Goal: Task Accomplishment & Management: Use online tool/utility

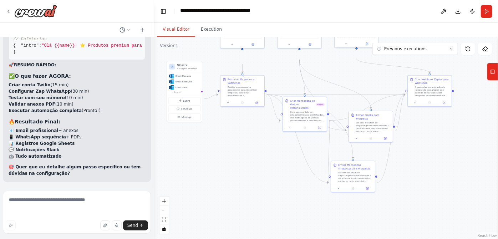
drag, startPoint x: 395, startPoint y: 212, endPoint x: 388, endPoint y: 181, distance: 31.8
click at [388, 181] on div ".deletable-edge-delete-btn { width: 20px; height: 20px; border: 0px solid #ffff…" at bounding box center [326, 138] width 344 height 202
click at [344, 170] on div "Enviar Mensagens WhatsApp para Prospects" at bounding box center [355, 166] width 35 height 7
click at [428, 184] on div ".deletable-edge-delete-btn { width: 20px; height: 20px; border: 0px solid #ffff…" at bounding box center [326, 138] width 344 height 202
click at [370, 182] on div at bounding box center [355, 175] width 35 height 11
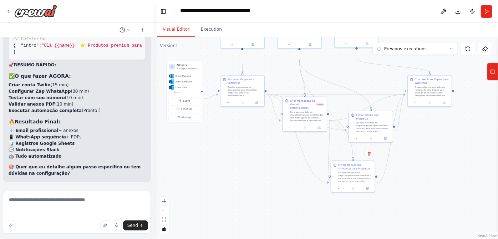
scroll to position [7763, 0]
click at [353, 182] on div at bounding box center [355, 175] width 35 height 11
click at [367, 158] on button at bounding box center [368, 153] width 9 height 9
click at [336, 158] on button "Confirm" at bounding box center [348, 153] width 25 height 9
click at [419, 96] on div "Desenvolva uma solução de integração com Zapier que permita enviar dados dos pr…" at bounding box center [432, 90] width 35 height 11
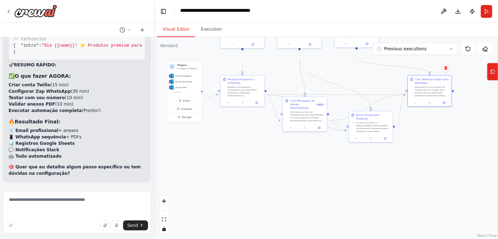
click at [444, 73] on button at bounding box center [445, 67] width 9 height 9
click at [417, 72] on button "Confirm" at bounding box center [425, 68] width 25 height 9
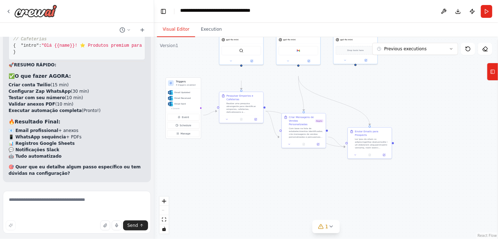
drag, startPoint x: 431, startPoint y: 172, endPoint x: 430, endPoint y: 189, distance: 16.4
click at [430, 189] on div ".deletable-edge-delete-btn { width: 20px; height: 20px; border: 0px solid #ffff…" at bounding box center [326, 138] width 344 height 202
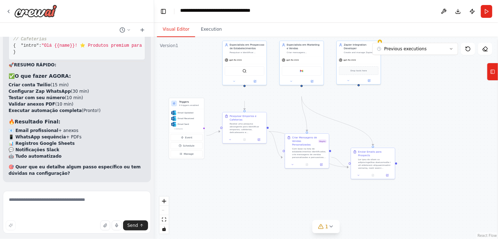
drag, startPoint x: 421, startPoint y: 129, endPoint x: 424, endPoint y: 150, distance: 20.6
click at [424, 150] on div ".deletable-edge-delete-btn { width: 20px; height: 20px; border: 0px solid #ffff…" at bounding box center [326, 138] width 344 height 202
click at [349, 55] on div "Zapier Integration Developer Create and manage Zapier integrations to automate …" at bounding box center [359, 47] width 44 height 15
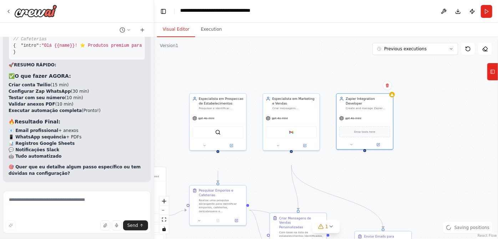
drag, startPoint x: 384, startPoint y: 141, endPoint x: 394, endPoint y: 191, distance: 51.2
click at [394, 191] on div ".deletable-edge-delete-btn { width: 20px; height: 20px; border: 0px solid #ffff…" at bounding box center [326, 138] width 344 height 202
click at [385, 85] on icon at bounding box center [387, 83] width 4 height 4
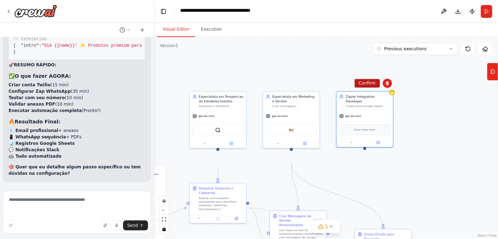
click at [358, 87] on button "Confirm" at bounding box center [366, 83] width 25 height 9
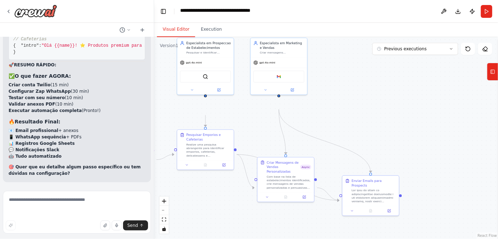
drag, startPoint x: 388, startPoint y: 160, endPoint x: 375, endPoint y: 102, distance: 59.1
click at [375, 102] on div ".deletable-edge-delete-btn { width: 20px; height: 20px; border: 0px solid #ffff…" at bounding box center [326, 138] width 344 height 202
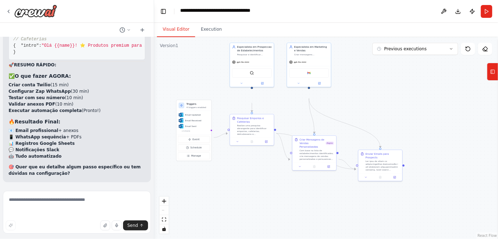
drag, startPoint x: 383, startPoint y: 124, endPoint x: 395, endPoint y: 117, distance: 13.4
click at [395, 117] on div ".deletable-edge-delete-btn { width: 20px; height: 20px; border: 0px solid #ffff…" at bounding box center [326, 138] width 344 height 202
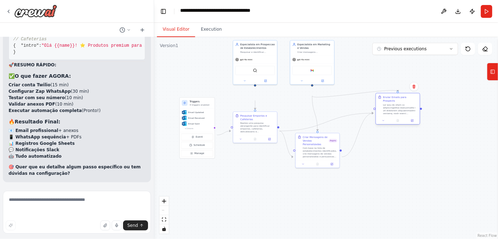
drag, startPoint x: 390, startPoint y: 169, endPoint x: 404, endPoint y: 117, distance: 54.2
click at [404, 115] on div at bounding box center [400, 108] width 35 height 11
drag, startPoint x: 323, startPoint y: 160, endPoint x: 330, endPoint y: 159, distance: 6.9
click at [330, 145] on div "Criar Mensagens de Vendas Personalizadas" at bounding box center [325, 140] width 26 height 11
drag, startPoint x: 400, startPoint y: 122, endPoint x: 382, endPoint y: 112, distance: 20.3
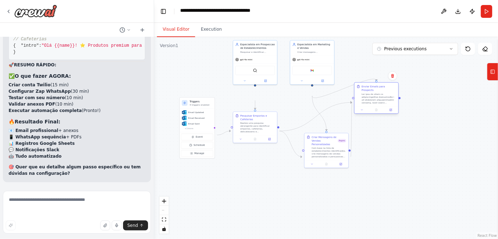
click at [382, 104] on div at bounding box center [379, 98] width 35 height 11
click at [400, 164] on div ".deletable-edge-delete-btn { width: 20px; height: 20px; border: 0px solid #ffff…" at bounding box center [326, 138] width 344 height 202
click at [367, 187] on div ".deletable-edge-delete-btn { width: 20px; height: 20px; border: 0px solid #ffff…" at bounding box center [326, 138] width 344 height 202
click at [481, 14] on button "Run" at bounding box center [486, 11] width 11 height 13
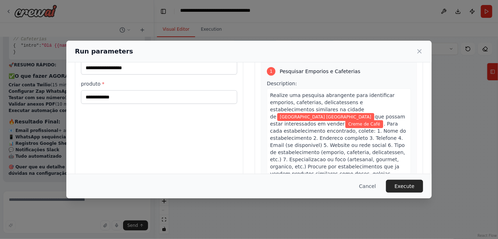
scroll to position [35, 0]
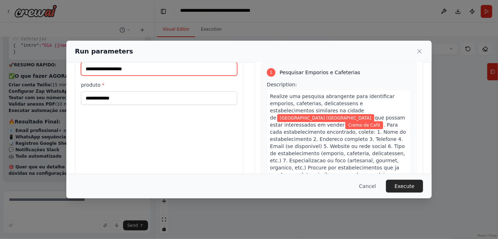
click at [81, 76] on input "**********" at bounding box center [159, 69] width 156 height 14
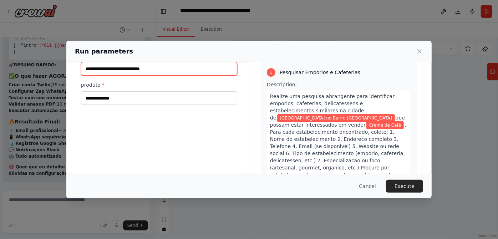
type input "**********"
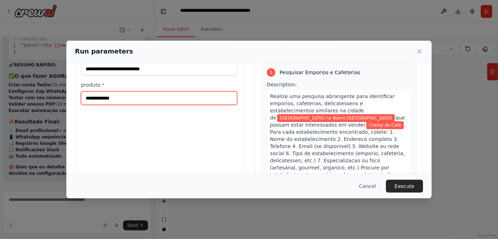
click at [119, 105] on input "**********" at bounding box center [159, 98] width 156 height 14
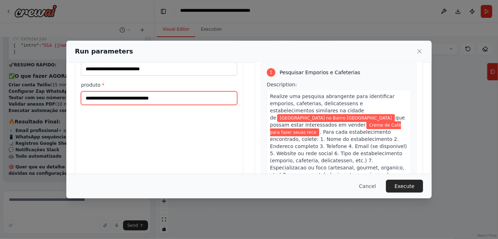
click at [129, 105] on input "**********" at bounding box center [159, 98] width 156 height 14
click at [169, 105] on input "**********" at bounding box center [159, 98] width 156 height 14
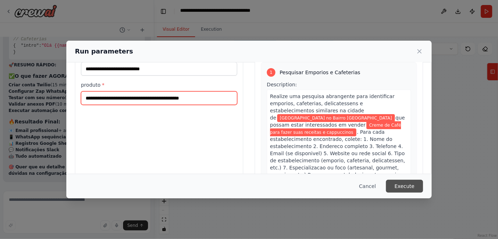
type input "**********"
click at [423, 183] on button "Execute" at bounding box center [404, 186] width 37 height 13
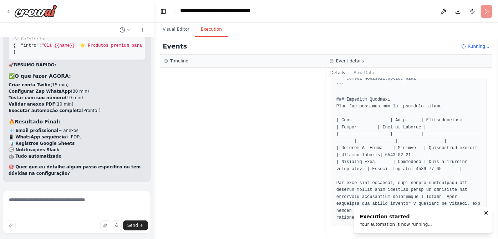
scroll to position [2149, 0]
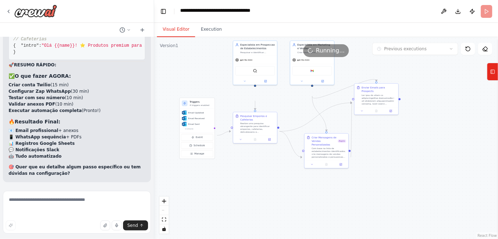
click at [190, 37] on button "Visual Editor" at bounding box center [176, 29] width 38 height 15
click at [216, 37] on button "Execution" at bounding box center [211, 29] width 32 height 15
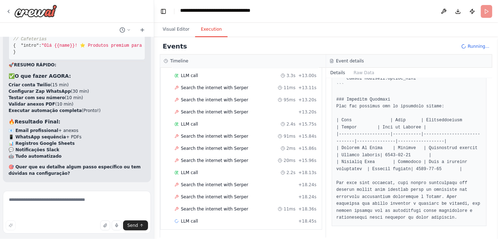
scroll to position [228, 0]
click at [224, 206] on span "Search the internet with Serper" at bounding box center [214, 209] width 67 height 6
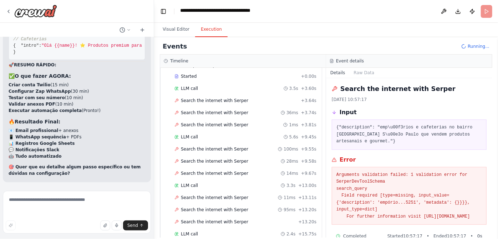
scroll to position [0, 0]
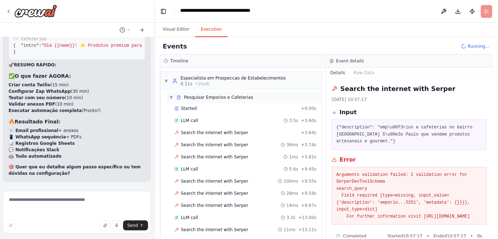
click at [220, 100] on span "Pesquisar Emporios e Cafeterias" at bounding box center [218, 97] width 69 height 6
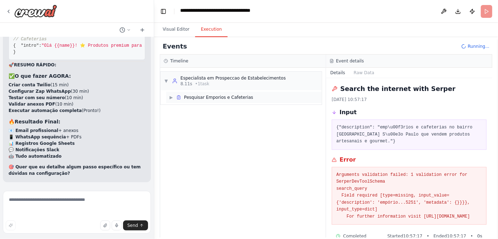
click at [209, 100] on span "Pesquisar Emporios e Cafeterias" at bounding box center [218, 97] width 69 height 6
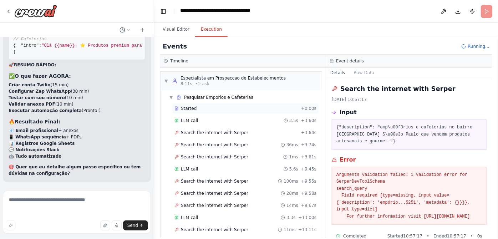
click at [196, 111] on span "Started" at bounding box center [189, 109] width 16 height 6
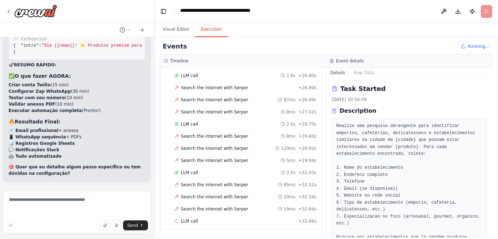
scroll to position [523, 0]
click at [479, 20] on header "**********" at bounding box center [326, 11] width 344 height 23
click at [467, 49] on span "Running..." at bounding box center [478, 46] width 22 height 6
click at [185, 33] on button "Visual Editor" at bounding box center [176, 29] width 38 height 15
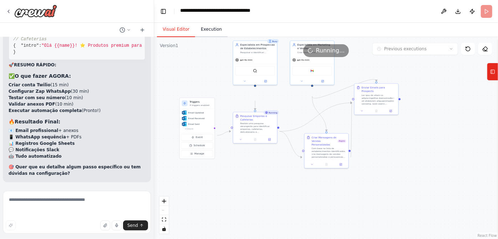
drag, startPoint x: 199, startPoint y: 36, endPoint x: 204, endPoint y: 37, distance: 5.1
click at [195, 36] on button "Visual Editor" at bounding box center [176, 29] width 38 height 15
click at [205, 37] on button "Execution" at bounding box center [211, 29] width 32 height 15
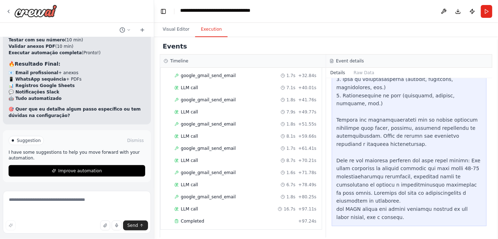
scroll to position [1848, 0]
click at [181, 30] on button "Visual Editor" at bounding box center [176, 29] width 38 height 15
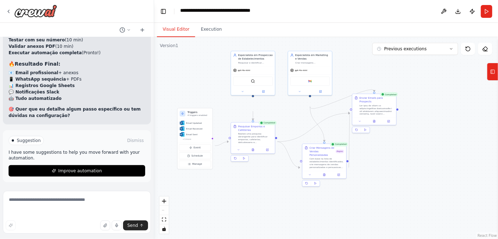
drag, startPoint x: 447, startPoint y: 149, endPoint x: 428, endPoint y: 121, distance: 34.4
click at [445, 159] on div ".deletable-edge-delete-btn { width: 20px; height: 20px; border: 0px solid #ffff…" at bounding box center [326, 138] width 344 height 202
click at [370, 165] on div ".deletable-edge-delete-btn { width: 20px; height: 20px; border: 0px solid #ffff…" at bounding box center [326, 138] width 344 height 202
click at [227, 37] on button "Execution" at bounding box center [211, 29] width 32 height 15
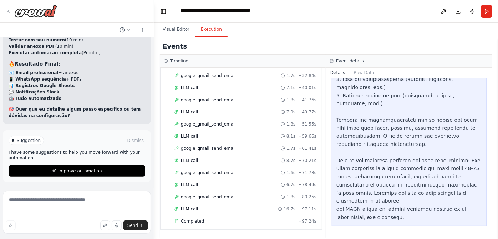
scroll to position [1848, 0]
click at [348, 55] on div "Events" at bounding box center [326, 47] width 332 height 16
click at [369, 102] on div at bounding box center [408, 100] width 145 height 244
click at [223, 145] on span "google_gmail_send_email" at bounding box center [208, 148] width 55 height 6
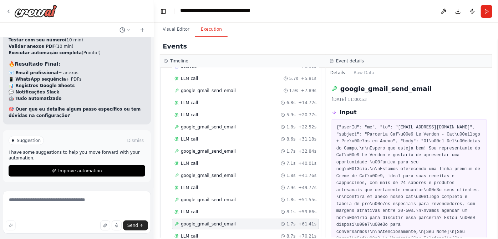
scroll to position [1264, 0]
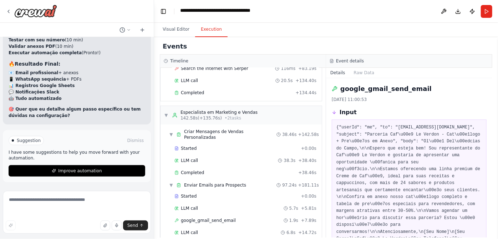
click at [168, 63] on icon at bounding box center [166, 61] width 4 height 4
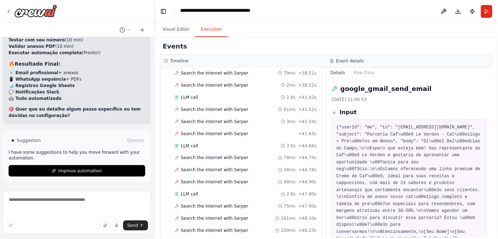
scroll to position [551, 0]
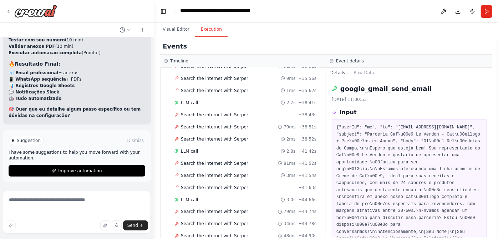
click at [337, 64] on div "Event details" at bounding box center [408, 61] width 159 height 6
click at [373, 78] on button "Raw Data" at bounding box center [363, 73] width 29 height 10
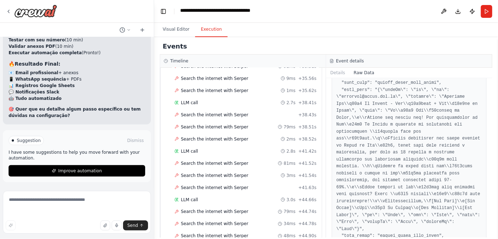
scroll to position [97, 0]
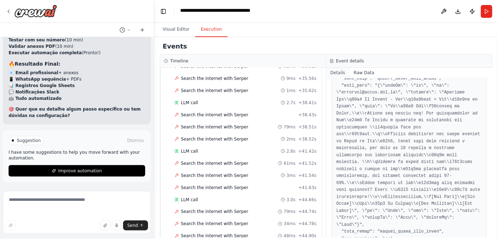
click at [332, 78] on button "Details" at bounding box center [338, 73] width 24 height 10
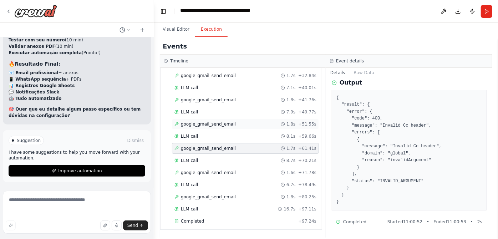
scroll to position [1848, 0]
click at [204, 218] on span "Completed" at bounding box center [192, 221] width 23 height 6
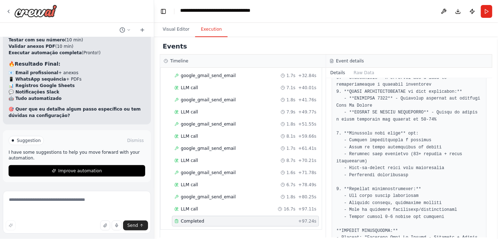
scroll to position [129, 0]
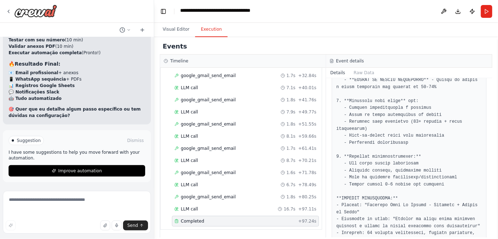
click at [398, 130] on pre at bounding box center [408, 142] width 145 height 299
click at [398, 133] on pre at bounding box center [408, 142] width 145 height 299
click at [188, 34] on button "Visual Editor" at bounding box center [176, 29] width 38 height 15
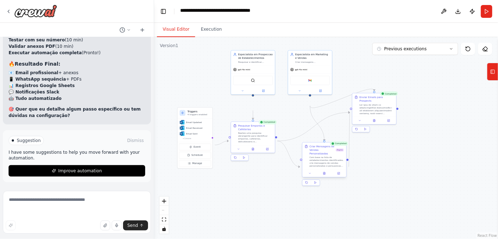
click at [333, 155] on div "Criar Mensagens de Vendas Personalizadas" at bounding box center [322, 150] width 26 height 11
click at [339, 175] on icon at bounding box center [338, 173] width 3 height 3
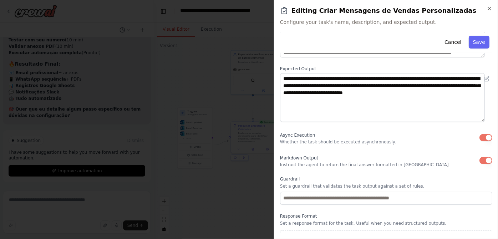
scroll to position [0, 0]
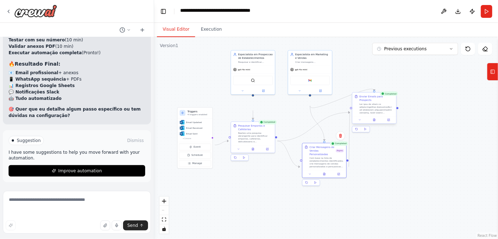
click at [362, 114] on div at bounding box center [376, 108] width 35 height 11
click at [386, 122] on button at bounding box center [388, 120] width 12 height 4
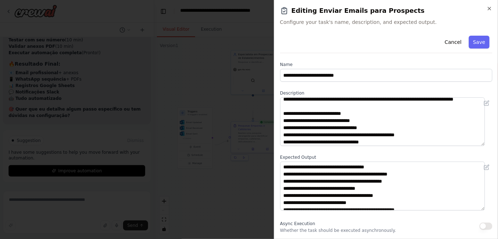
scroll to position [65, 0]
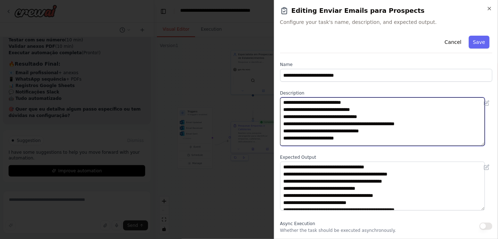
click at [347, 143] on textarea at bounding box center [382, 121] width 205 height 48
type textarea "**********"
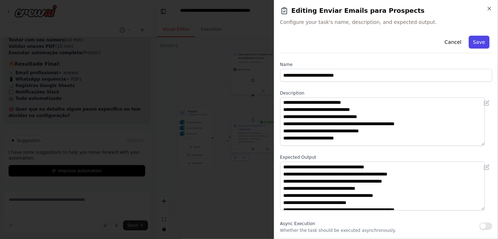
click at [471, 48] on button "Save" at bounding box center [478, 42] width 21 height 13
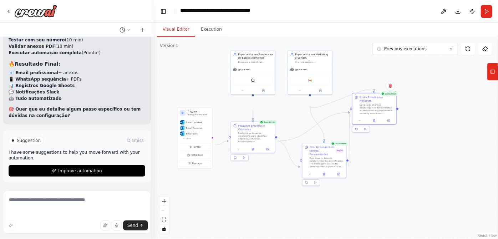
click at [405, 179] on div ".deletable-edge-delete-btn { width: 20px; height: 20px; border: 0px solid #ffff…" at bounding box center [326, 138] width 344 height 202
click at [369, 132] on button at bounding box center [365, 129] width 9 height 6
click at [479, 55] on button at bounding box center [485, 49] width 14 height 12
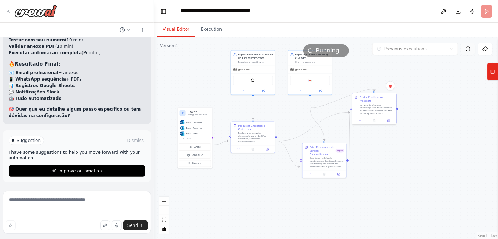
click at [466, 51] on icon at bounding box center [468, 49] width 4 height 4
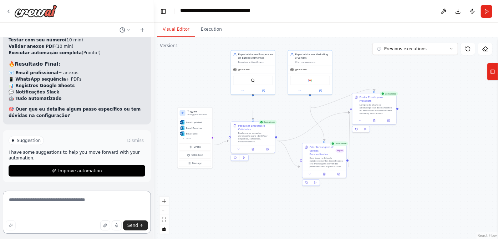
click at [79, 207] on textarea at bounding box center [77, 212] width 148 height 43
click at [84, 211] on textarea "**********" at bounding box center [76, 212] width 147 height 43
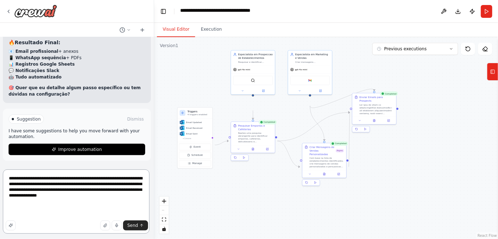
type textarea "**********"
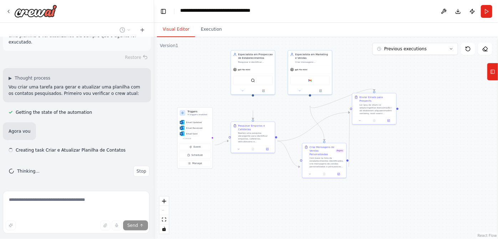
scroll to position [7970, 0]
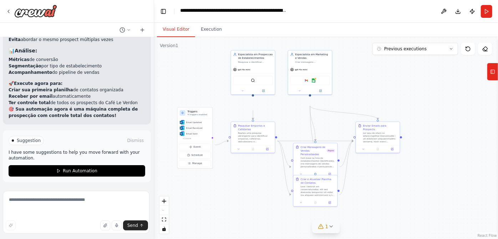
click at [333, 224] on icon at bounding box center [331, 227] width 6 height 6
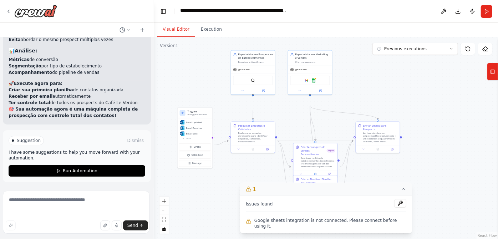
click at [404, 186] on icon at bounding box center [403, 189] width 6 height 6
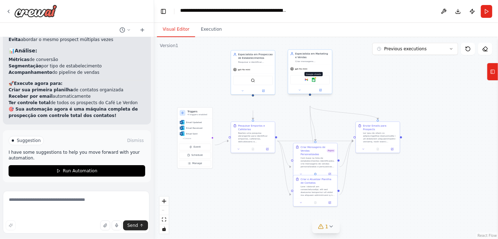
click at [314, 82] on img at bounding box center [313, 80] width 4 height 4
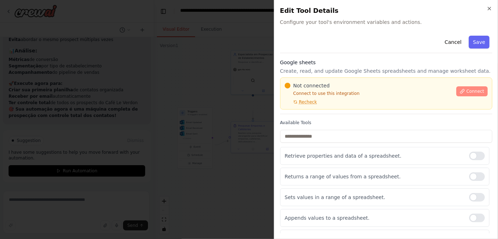
click at [460, 93] on icon at bounding box center [462, 91] width 4 height 4
click at [315, 105] on span "Recheck" at bounding box center [308, 102] width 18 height 6
click at [466, 94] on span "Connect" at bounding box center [475, 91] width 18 height 6
click at [488, 14] on h2 "Edit Tool Details" at bounding box center [386, 11] width 212 height 10
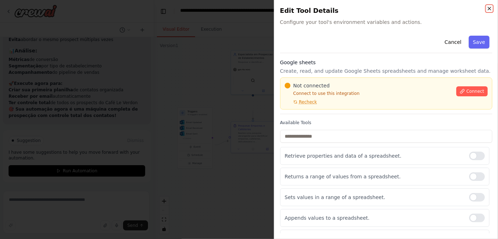
click at [488, 11] on icon "button" at bounding box center [489, 9] width 6 height 6
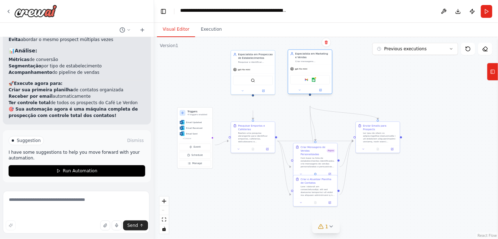
click at [295, 84] on div "Google gmail Google sheets" at bounding box center [310, 79] width 40 height 9
click at [300, 84] on div "Google gmail Google sheets" at bounding box center [310, 79] width 40 height 9
click at [299, 92] on button at bounding box center [300, 90] width 20 height 4
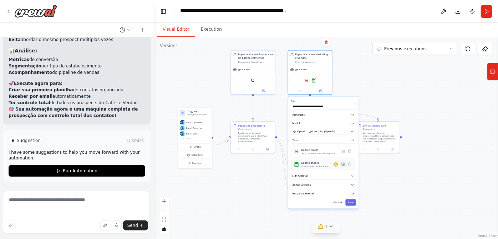
click at [340, 168] on button at bounding box center [343, 164] width 6 height 6
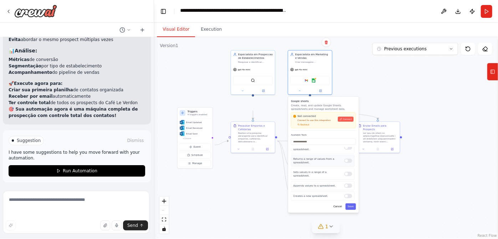
scroll to position [45, 0]
click at [406, 195] on div ".deletable-edge-delete-btn { width: 20px; height: 20px; border: 0px solid #ffff…" at bounding box center [326, 138] width 344 height 202
click at [444, 205] on div ".deletable-edge-delete-btn { width: 20px; height: 20px; border: 0px solid #ffff…" at bounding box center [326, 138] width 344 height 202
click at [265, 213] on div ".deletable-edge-delete-btn { width: 20px; height: 20px; border: 0px solid #ffff…" at bounding box center [326, 138] width 344 height 202
click at [276, 199] on div ".deletable-edge-delete-btn { width: 20px; height: 20px; border: 0px solid #ffff…" at bounding box center [326, 138] width 344 height 202
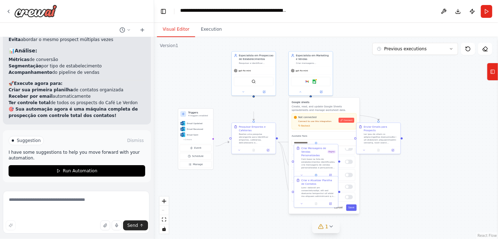
click at [430, 165] on div ".deletable-edge-delete-btn { width: 20px; height: 20px; border: 0px solid #ffff…" at bounding box center [326, 138] width 344 height 202
click at [423, 108] on div ".deletable-edge-delete-btn { width: 20px; height: 20px; border: 0px solid #ffff…" at bounding box center [326, 138] width 344 height 202
click at [344, 37] on div "Visual Editor Execution" at bounding box center [326, 30] width 344 height 14
click at [346, 37] on div "Visual Editor Execution" at bounding box center [326, 30] width 344 height 14
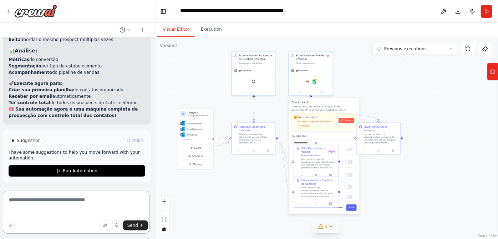
click at [83, 202] on textarea at bounding box center [76, 212] width 147 height 43
click at [315, 83] on img at bounding box center [314, 81] width 4 height 4
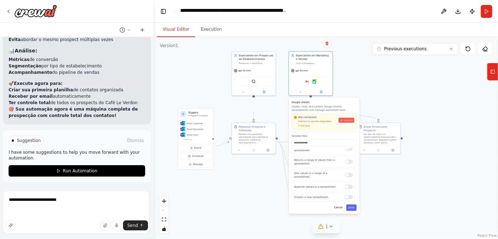
scroll to position [8410, 0]
click at [89, 204] on textarea "**********" at bounding box center [76, 212] width 147 height 43
type textarea "**********"
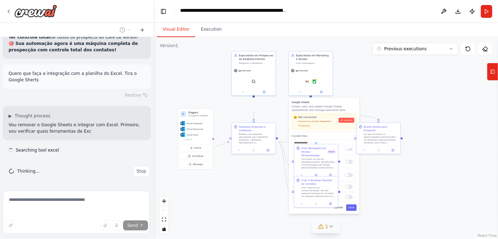
scroll to position [8831, 0]
drag, startPoint x: 93, startPoint y: 159, endPoint x: 75, endPoint y: 141, distance: 25.5
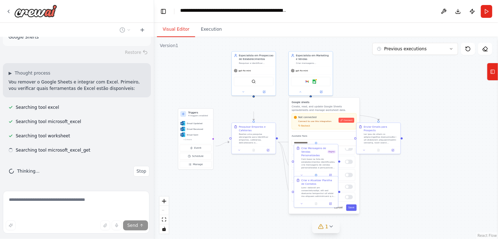
scroll to position [9267, 0]
click at [178, 83] on div ".deletable-edge-delete-btn { width: 20px; height: 20px; border: 0px solid #ffff…" at bounding box center [326, 138] width 344 height 202
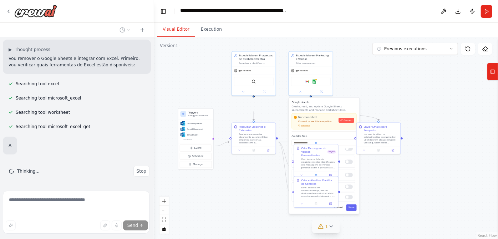
scroll to position [9288, 0]
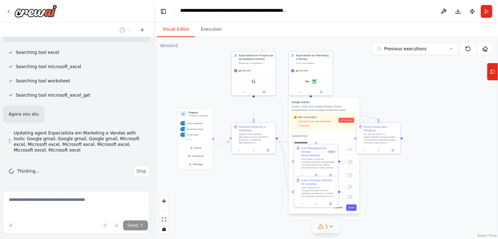
click at [242, 205] on div ".deletable-edge-delete-btn { width: 20px; height: 20px; border: 0px solid #ffff…" at bounding box center [326, 138] width 344 height 202
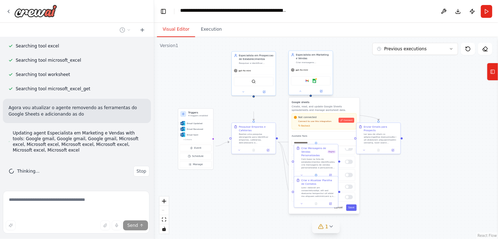
click at [319, 74] on div "gpt-4o-mini" at bounding box center [311, 70] width 44 height 8
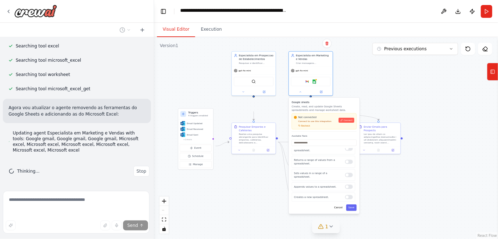
click at [395, 98] on div ".deletable-edge-delete-btn { width: 20px; height: 20px; border: 0px solid #ffff…" at bounding box center [326, 138] width 344 height 202
click at [394, 144] on div at bounding box center [381, 137] width 35 height 11
click at [384, 144] on div at bounding box center [381, 137] width 35 height 11
click at [460, 163] on div ".deletable-edge-delete-btn { width: 20px; height: 20px; border: 0px solid #ffff…" at bounding box center [326, 138] width 344 height 202
click at [394, 198] on div ".deletable-edge-delete-btn { width: 20px; height: 20px; border: 0px solid #ffff…" at bounding box center [326, 138] width 344 height 202
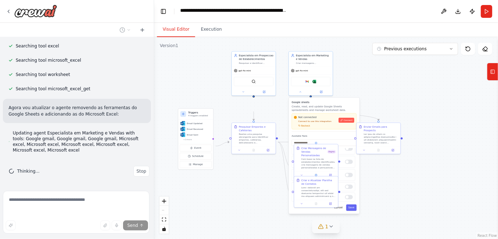
click at [331, 225] on icon at bounding box center [331, 227] width 6 height 6
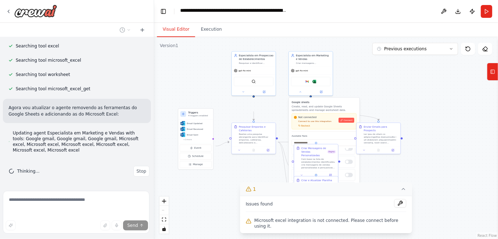
drag, startPoint x: 395, startPoint y: 176, endPoint x: 414, endPoint y: 179, distance: 19.1
click at [397, 183] on button "1" at bounding box center [326, 189] width 172 height 13
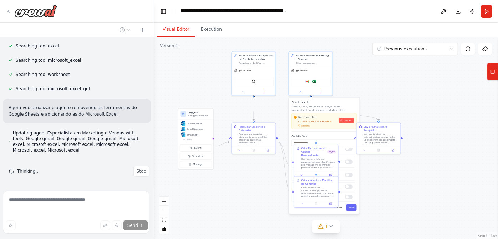
click at [414, 179] on div ".deletable-edge-delete-btn { width: 20px; height: 20px; border: 0px solid #ffff…" at bounding box center [326, 138] width 344 height 202
click at [250, 205] on div ".deletable-edge-delete-btn { width: 20px; height: 20px; border: 0px solid #ffff…" at bounding box center [326, 138] width 344 height 202
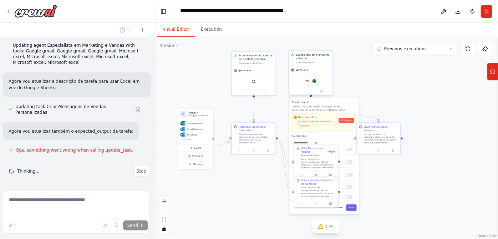
scroll to position [9483, 0]
click at [208, 91] on div ".deletable-edge-delete-btn { width: 20px; height: 20px; border: 0px solid #ffff…" at bounding box center [326, 138] width 344 height 202
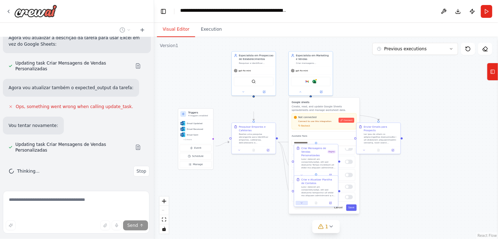
click at [302, 204] on icon at bounding box center [301, 202] width 3 height 3
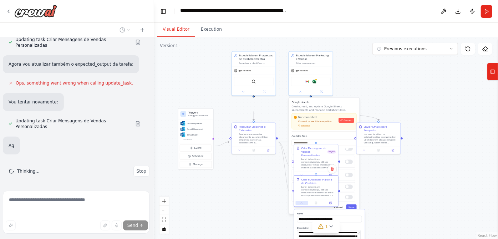
click at [299, 207] on div at bounding box center [316, 202] width 44 height 7
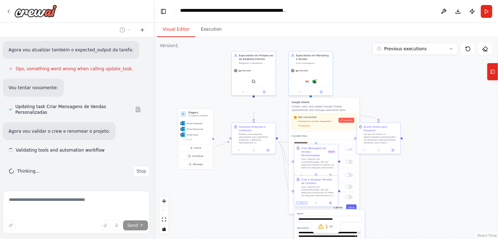
click at [302, 204] on icon at bounding box center [301, 202] width 3 height 3
click at [278, 217] on div ".deletable-edge-delete-btn { width: 20px; height: 20px; border: 0px solid #ffff…" at bounding box center [326, 138] width 344 height 202
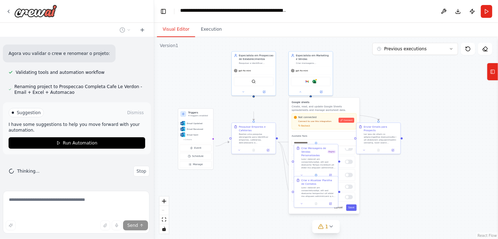
scroll to position [9682, 0]
click at [316, 83] on img at bounding box center [314, 81] width 4 height 4
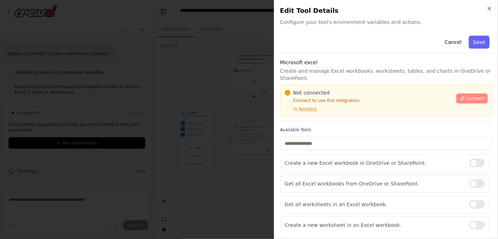
click at [466, 101] on span "Connect" at bounding box center [475, 99] width 18 height 6
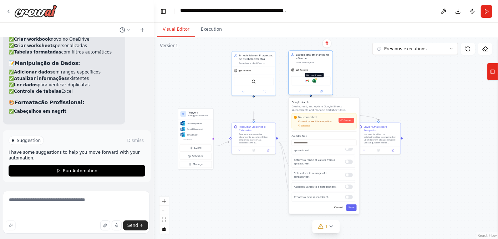
click at [316, 83] on img at bounding box center [314, 81] width 4 height 4
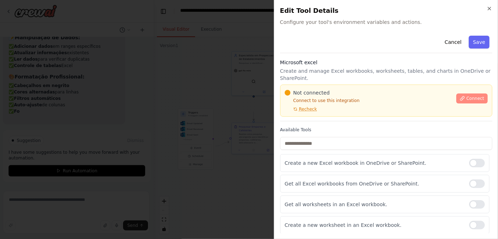
click at [460, 101] on icon at bounding box center [462, 98] width 5 height 5
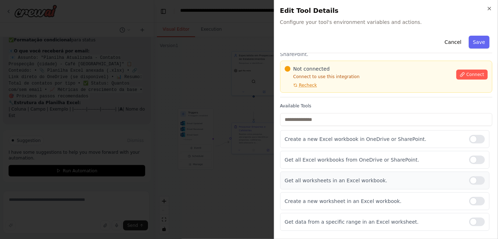
scroll to position [0, 0]
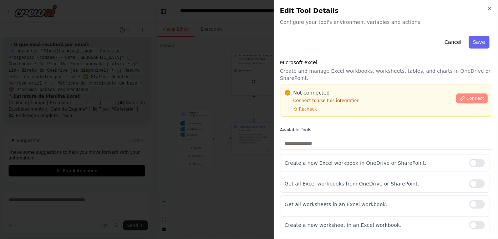
click at [466, 101] on span "Connect" at bounding box center [475, 99] width 18 height 6
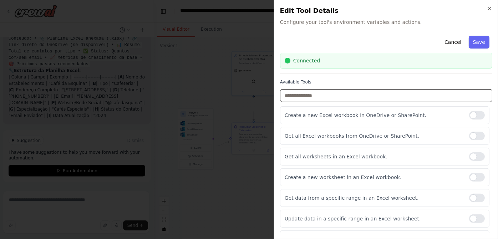
scroll to position [10082, 0]
click at [368, 102] on input "text" at bounding box center [386, 95] width 212 height 13
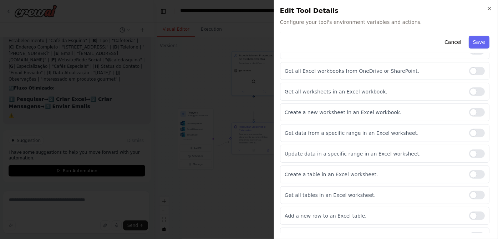
scroll to position [10135, 0]
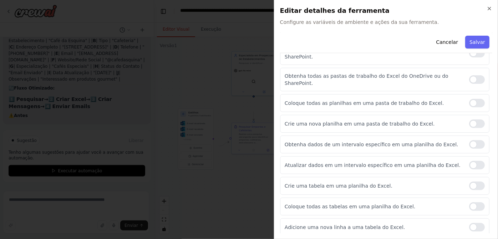
click at [360, 44] on div "Cancelar Salvar" at bounding box center [386, 43] width 212 height 20
click at [469, 84] on div at bounding box center [477, 79] width 16 height 9
click at [469, 107] on div at bounding box center [477, 103] width 16 height 9
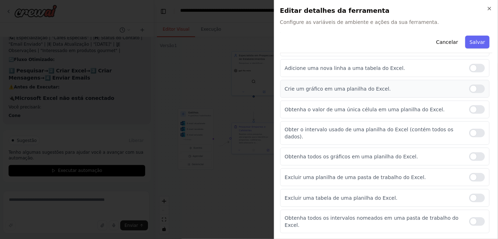
scroll to position [292, 0]
click at [469, 72] on div at bounding box center [477, 68] width 16 height 9
click at [469, 93] on div at bounding box center [477, 88] width 16 height 9
click at [469, 137] on div at bounding box center [477, 133] width 16 height 9
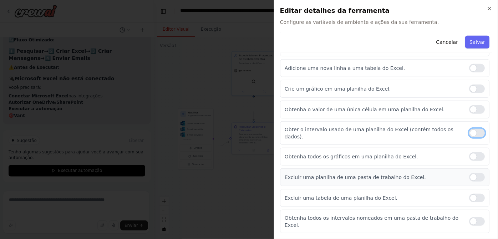
scroll to position [401, 0]
click at [469, 152] on label at bounding box center [477, 156] width 16 height 9
click at [469, 45] on font "Salvar" at bounding box center [477, 42] width 16 height 6
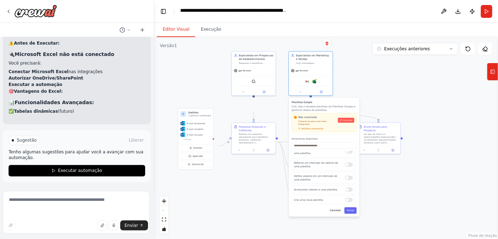
scroll to position [10063, 0]
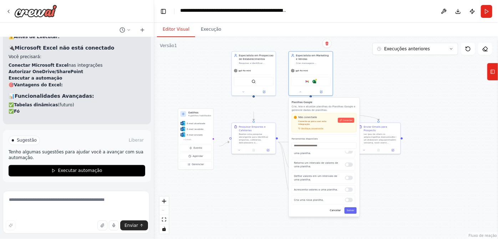
click at [193, 87] on div ".deletable-edge-delete-btn { width: 20px; height: 20px; border: 0px solid #ffff…" at bounding box center [326, 138] width 344 height 202
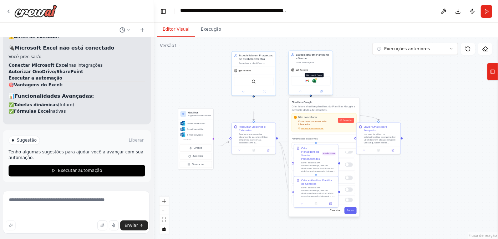
click at [316, 83] on img at bounding box center [314, 81] width 4 height 4
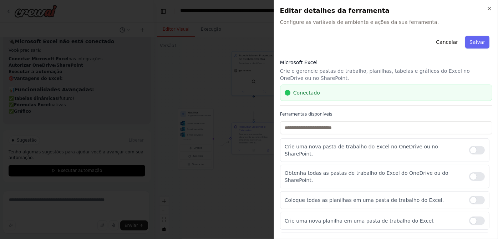
click at [469, 45] on font "Salvar" at bounding box center [477, 42] width 16 height 6
click at [210, 100] on div ".deletable-edge-delete-btn { width: 20px; height: 20px; border: 0px solid #ffff…" at bounding box center [326, 138] width 344 height 202
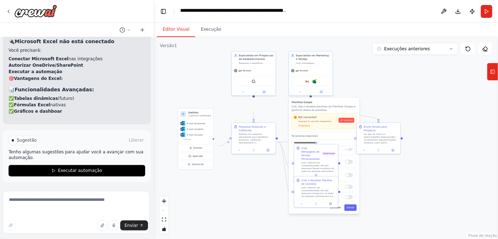
click at [409, 112] on div ".deletable-edge-delete-btn { width: 20px; height: 20px; border: 0px solid #ffff…" at bounding box center [326, 138] width 344 height 202
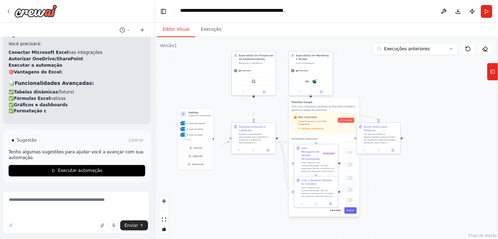
scroll to position [10250, 0]
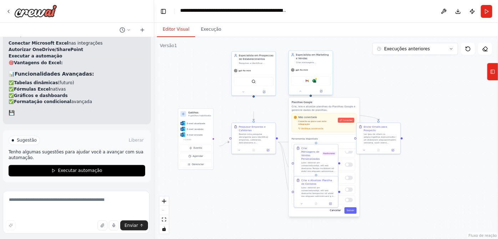
click at [317, 86] on div "Google Gmail Microsoft Excel" at bounding box center [311, 80] width 40 height 9
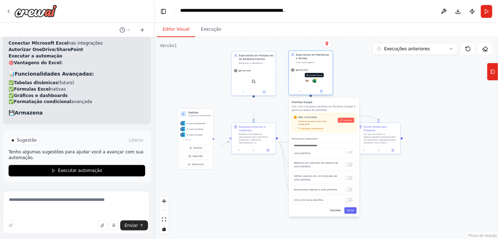
click at [316, 83] on img at bounding box center [314, 81] width 4 height 4
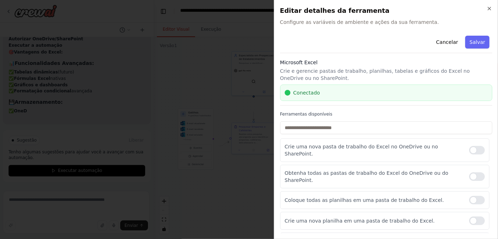
scroll to position [161, 0]
click at [465, 48] on button "Salvar" at bounding box center [477, 42] width 24 height 13
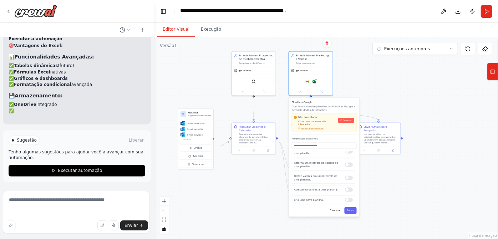
scroll to position [10283, 0]
click at [463, 162] on div ".deletable-edge-delete-btn { width: 20px; height: 20px; border: 0px solid #ffff…" at bounding box center [326, 138] width 344 height 202
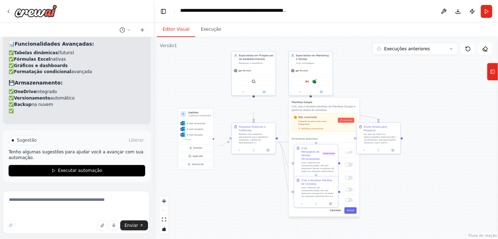
scroll to position [10299, 0]
click at [357, 94] on div ".deletable-edge-delete-btn { width: 20px; height: 20px; border: 0px solid #ffff…" at bounding box center [326, 138] width 344 height 202
click at [322, 112] on font "Crie, leia e atualize planilhas do Planilhas Google e gerencie dados de planilh…" at bounding box center [324, 108] width 64 height 6
click at [253, 132] on div "Pesquisar Emporios e Cafeterias" at bounding box center [256, 127] width 35 height 7
click at [252, 144] on div "Realize uma pesquisa abrangente para identificar emporios, cafeterias, delicate…" at bounding box center [256, 137] width 35 height 11
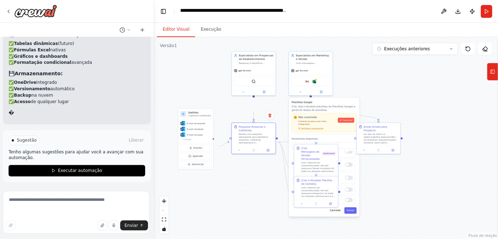
scroll to position [10310, 0]
click at [247, 198] on div ".deletable-edge-delete-btn { width: 20px; height: 20px; border: 0px solid #ffff…" at bounding box center [326, 138] width 344 height 202
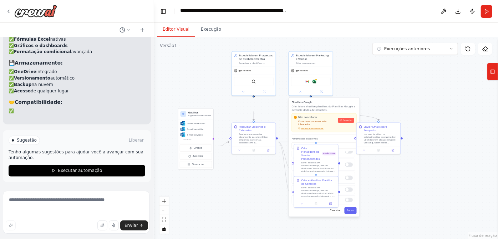
scroll to position [10324, 0]
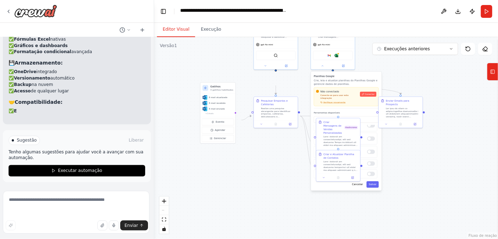
drag, startPoint x: 249, startPoint y: 210, endPoint x: 285, endPoint y: 165, distance: 57.3
click at [285, 165] on div ".deletable-edge-delete-btn { width: 20px; height: 20px; border: 0px solid #ffff…" at bounding box center [326, 138] width 344 height 202
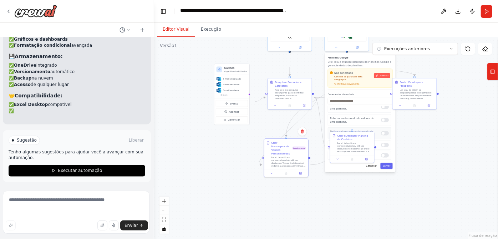
scroll to position [10332, 0]
drag, startPoint x: 360, startPoint y: 133, endPoint x: 438, endPoint y: 168, distance: 85.3
click at [438, 163] on div "Criar Mensagens de Vendas Personalizadas Assíncrono" at bounding box center [434, 150] width 35 height 26
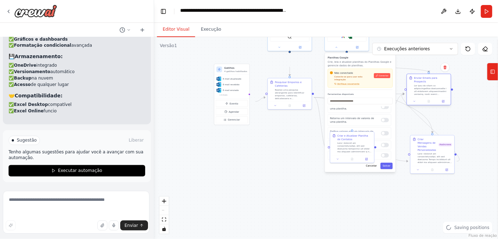
drag, startPoint x: 426, startPoint y: 100, endPoint x: 442, endPoint y: 94, distance: 16.7
click at [442, 94] on div "Enviar Emails para Prospects" at bounding box center [431, 85] width 35 height 19
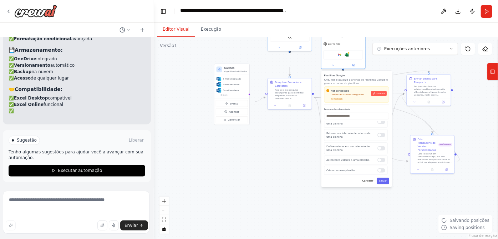
scroll to position [10340, 0]
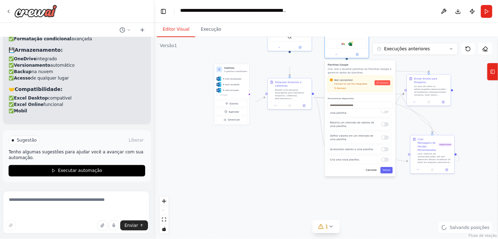
drag, startPoint x: 374, startPoint y: 79, endPoint x: 366, endPoint y: 92, distance: 15.5
click at [366, 92] on div "Planilhas Google Crie, leia e atualize planilhas do Planilhas Google e gerencie…" at bounding box center [360, 78] width 65 height 31
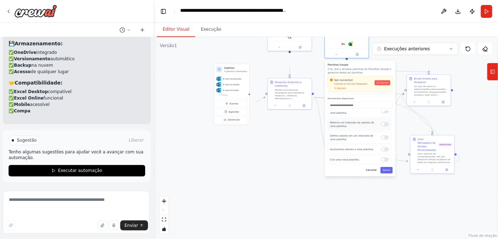
scroll to position [0, 0]
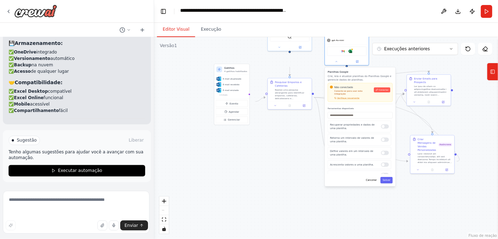
drag, startPoint x: 358, startPoint y: 87, endPoint x: 355, endPoint y: 99, distance: 13.1
click at [355, 99] on div "Planilhas Google Crie, leia e atualize planilhas do Planilhas Google e gerencie…" at bounding box center [360, 87] width 65 height 34
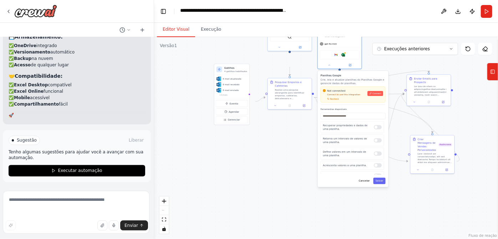
scroll to position [10356, 0]
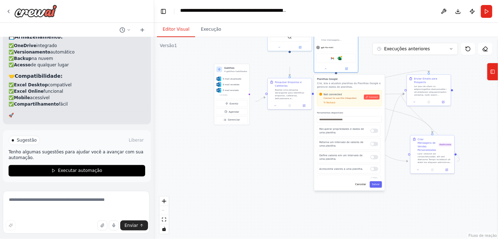
drag, startPoint x: 355, startPoint y: 99, endPoint x: 344, endPoint y: 106, distance: 12.3
click at [344, 88] on font "Crie, leia e atualize planilhas do Planilhas Google e gerencie dados de planilh…" at bounding box center [349, 85] width 64 height 6
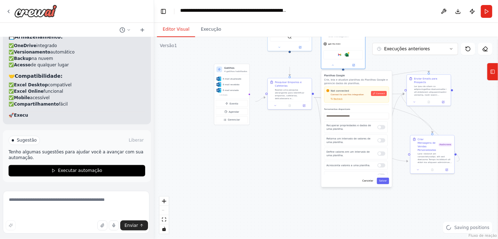
drag, startPoint x: 344, startPoint y: 104, endPoint x: 353, endPoint y: 98, distance: 10.2
click at [353, 85] on font "Crie, leia e atualize planilhas do Planilhas Google e gerencie dados de planilh…" at bounding box center [356, 81] width 64 height 6
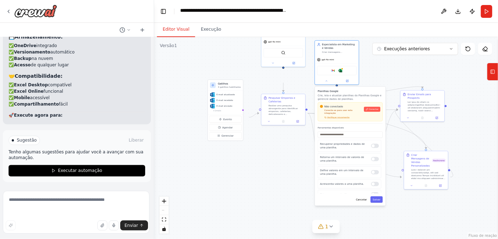
drag, startPoint x: 313, startPoint y: 161, endPoint x: 305, endPoint y: 181, distance: 21.3
click at [305, 181] on div ".deletable-edge-delete-btn { width: 20px; height: 20px; border: 0px solid #ffff…" at bounding box center [326, 138] width 344 height 202
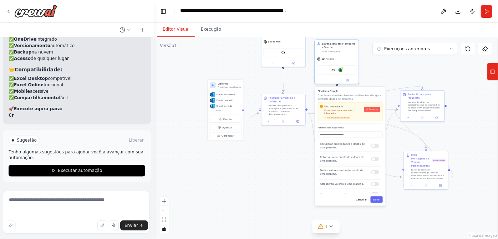
scroll to position [10364, 0]
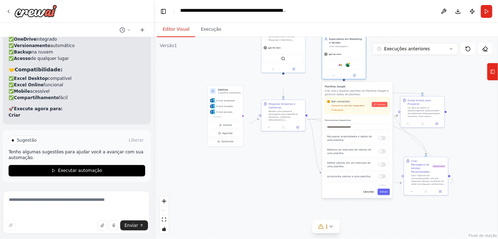
drag, startPoint x: 345, startPoint y: 68, endPoint x: 353, endPoint y: 59, distance: 11.9
click at [353, 59] on div "Especialista em Marketing e Vendas Criar mensagens personalizadas e persuasivas…" at bounding box center [344, 57] width 45 height 45
click at [377, 114] on div "Não conectado Conecte-se para usar esta integração Verifique novamente Conectar" at bounding box center [357, 107] width 60 height 14
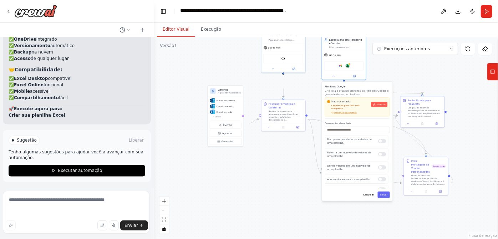
click at [376, 114] on div "Não conectado Conecte-se para usar esta integração Verifique novamente Conectar" at bounding box center [357, 107] width 60 height 14
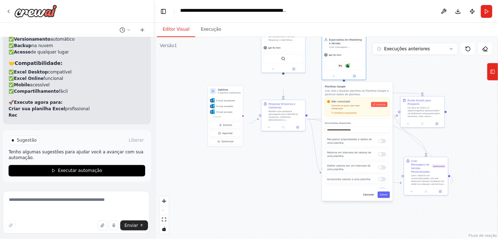
scroll to position [10372, 0]
click at [376, 106] on font "Conectar" at bounding box center [381, 104] width 10 height 2
click at [343, 114] on font "Verifique novamente" at bounding box center [345, 112] width 22 height 2
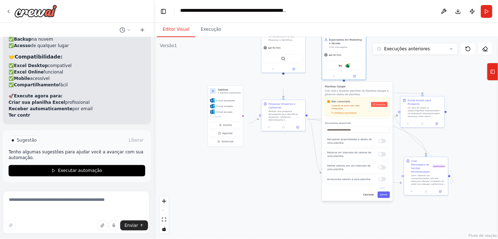
scroll to position [10380, 0]
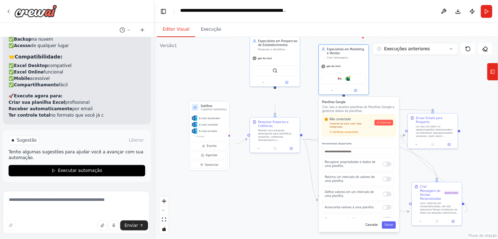
drag, startPoint x: 299, startPoint y: 195, endPoint x: 291, endPoint y: 219, distance: 24.9
click at [291, 219] on div ".deletable-edge-delete-btn { width: 20px; height: 20px; border: 0px solid #ffff…" at bounding box center [326, 138] width 344 height 202
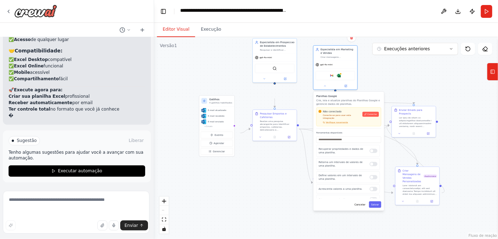
scroll to position [10388, 0]
drag, startPoint x: 291, startPoint y: 212, endPoint x: 291, endPoint y: 197, distance: 15.0
click at [291, 197] on div ".deletable-edge-delete-btn { width: 20px; height: 20px; border: 0px solid #ffff…" at bounding box center [326, 138] width 344 height 202
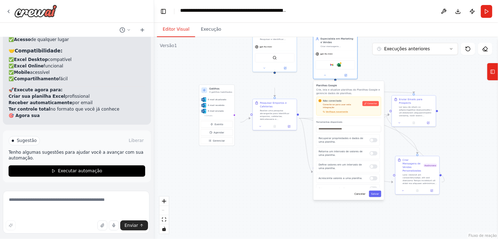
drag, startPoint x: 291, startPoint y: 197, endPoint x: 291, endPoint y: 186, distance: 10.7
click at [291, 186] on div ".deletable-edge-delete-btn { width: 20px; height: 20px; border: 0px solid #ffff…" at bounding box center [326, 138] width 344 height 202
click at [334, 87] on font "Planilhas Google" at bounding box center [326, 85] width 21 height 3
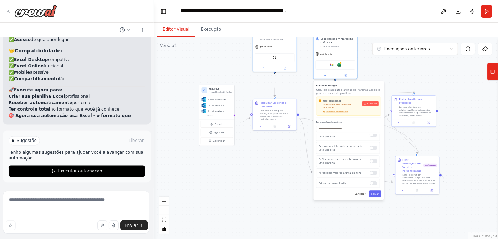
scroll to position [10396, 0]
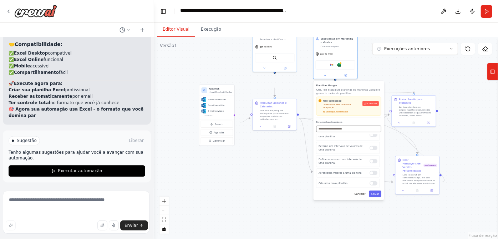
click at [339, 132] on input "text" at bounding box center [348, 128] width 65 height 6
click at [340, 118] on div "Planilhas Google Crie, leia e atualize planilhas do Planilhas Google e gerencie…" at bounding box center [348, 101] width 65 height 34
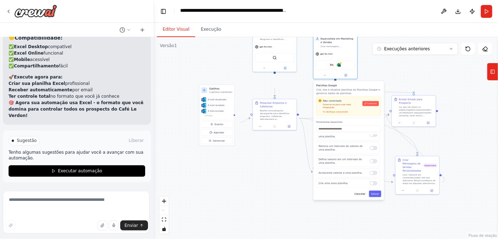
scroll to position [10404, 0]
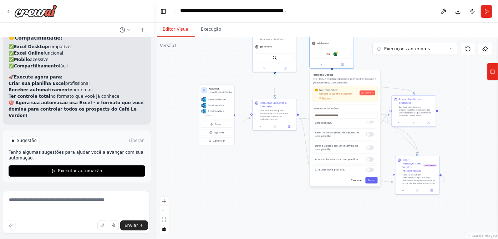
drag, startPoint x: 334, startPoint y: 107, endPoint x: 329, endPoint y: 95, distance: 12.2
click at [329, 76] on font "Planilhas Google" at bounding box center [323, 74] width 21 height 3
click at [296, 183] on div ".deletable-edge-delete-btn { width: 20px; height: 20px; border: 0px solid #ffff…" at bounding box center [326, 138] width 344 height 202
click at [275, 186] on div ".deletable-edge-delete-btn { width: 20px; height: 20px; border: 0px solid #ffff…" at bounding box center [326, 138] width 344 height 202
click at [334, 161] on div "Criar e Atualizar Planilha de Contatos" at bounding box center [339, 157] width 35 height 7
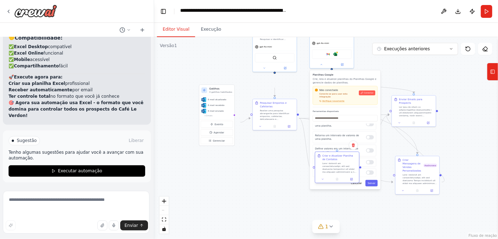
click at [334, 161] on div "Criar e Atualizar Planilha de Contatos" at bounding box center [339, 157] width 35 height 7
drag, startPoint x: 334, startPoint y: 171, endPoint x: 391, endPoint y: 58, distance: 126.8
click at [391, 58] on div "Versão 1 Execuções anteriores Mostrar ferramentas Ocultar agentes .deletable-ed…" at bounding box center [326, 138] width 344 height 202
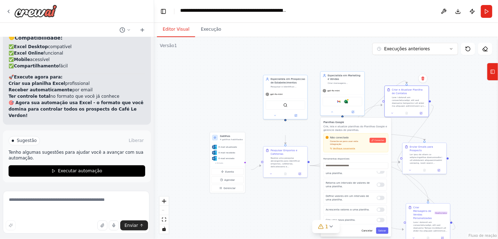
drag, startPoint x: 461, startPoint y: 131, endPoint x: 462, endPoint y: 158, distance: 26.8
click at [472, 177] on div ".deletable-edge-delete-btn { width: 20px; height: 20px; border: 0px solid #ffff…" at bounding box center [326, 138] width 344 height 202
drag, startPoint x: 406, startPoint y: 102, endPoint x: 406, endPoint y: 94, distance: 8.2
click at [406, 88] on div "Criar e Atualizar Planilha de Contatos" at bounding box center [409, 84] width 35 height 7
click at [445, 130] on div ".deletable-edge-delete-btn { width: 20px; height: 20px; border: 0px solid #ffff…" at bounding box center [326, 138] width 344 height 202
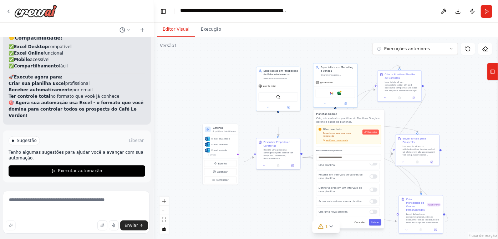
drag, startPoint x: 467, startPoint y: 132, endPoint x: 460, endPoint y: 123, distance: 11.9
click at [460, 123] on div ".deletable-edge-delete-btn { width: 20px; height: 20px; border: 0px solid #ffff…" at bounding box center [326, 138] width 344 height 202
click at [341, 95] on img at bounding box center [339, 93] width 4 height 4
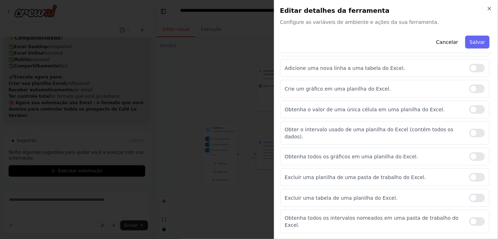
scroll to position [369, 0]
click at [469, 45] on font "Salvar" at bounding box center [477, 42] width 16 height 6
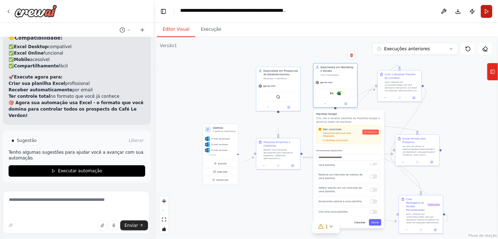
click at [483, 10] on button "Correr" at bounding box center [486, 11] width 11 height 13
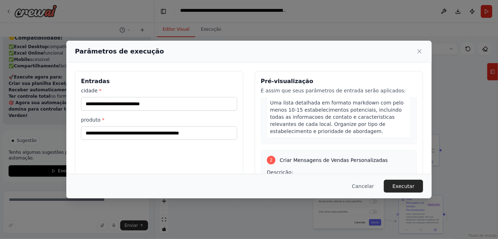
scroll to position [97, 0]
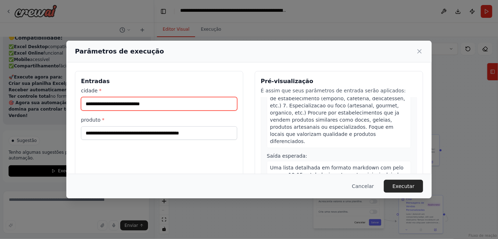
drag, startPoint x: 148, startPoint y: 119, endPoint x: 15, endPoint y: 122, distance: 133.0
click at [15, 122] on div "**********" at bounding box center [249, 119] width 498 height 239
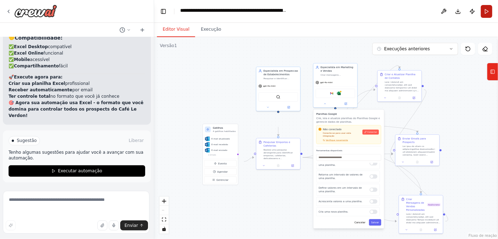
click at [481, 10] on button "Correr" at bounding box center [486, 11] width 11 height 13
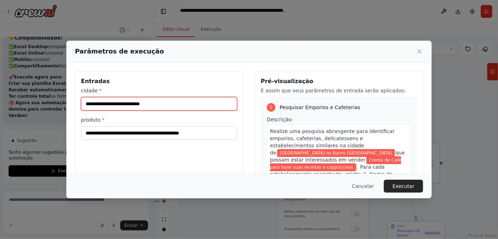
click at [181, 111] on input "**********" at bounding box center [159, 104] width 156 height 14
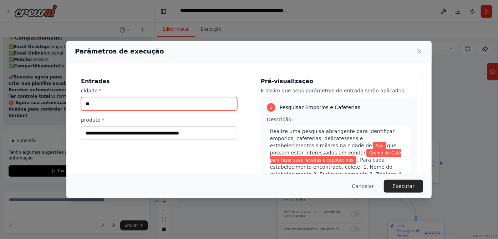
type input "*"
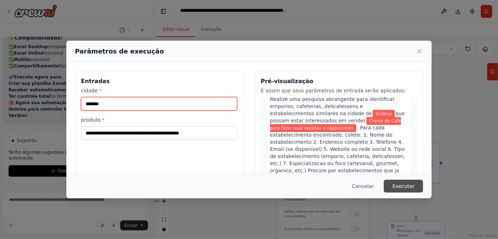
type input "*******"
click at [414, 184] on font "Executar" at bounding box center [403, 186] width 22 height 6
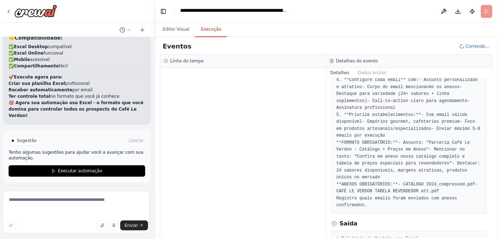
scroll to position [0, 0]
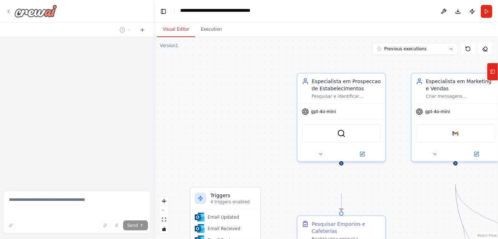
click at [54, 15] on img at bounding box center [35, 11] width 43 height 13
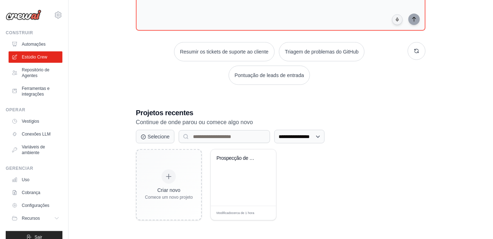
drag, startPoint x: 237, startPoint y: 182, endPoint x: 349, endPoint y: 191, distance: 111.6
click at [349, 191] on div "Criar novo Comece um novo projeto Prospecção de Vendas para Creme de ... Modifi…" at bounding box center [281, 184] width 290 height 71
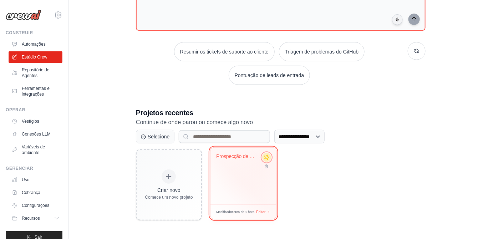
click at [270, 156] on icon at bounding box center [267, 157] width 6 height 6
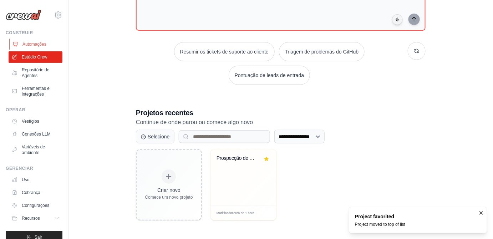
click at [29, 50] on link "Automações" at bounding box center [36, 44] width 54 height 11
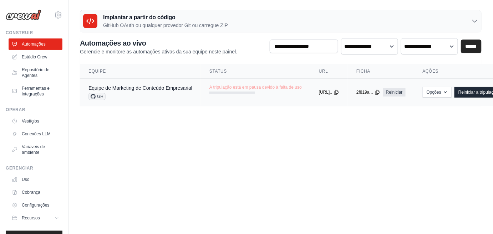
click at [299, 90] on font "A tripulação está em pausa devido à falta de uso" at bounding box center [255, 87] width 92 height 5
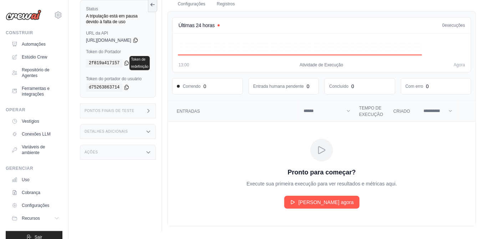
scroll to position [111, 0]
click at [330, 199] on font "Corra agora" at bounding box center [325, 202] width 55 height 6
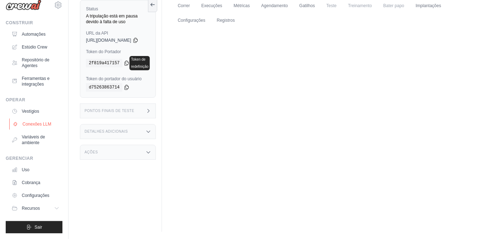
scroll to position [6, 0]
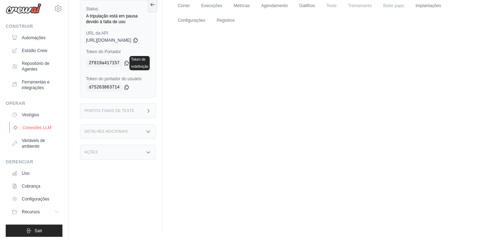
click at [41, 133] on link "Conexões LLM" at bounding box center [36, 127] width 54 height 11
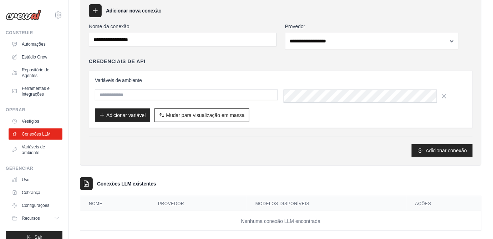
scroll to position [65, 0]
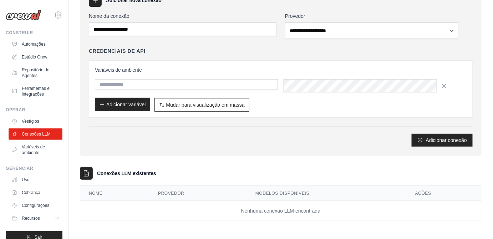
click at [105, 107] on icon "button" at bounding box center [102, 105] width 6 height 6
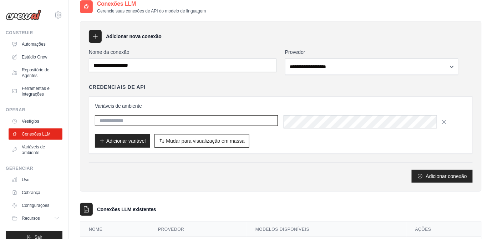
scroll to position [0, 0]
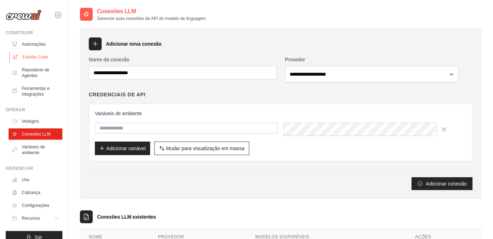
click at [39, 60] on font "Estúdio Crew" at bounding box center [34, 57] width 25 height 5
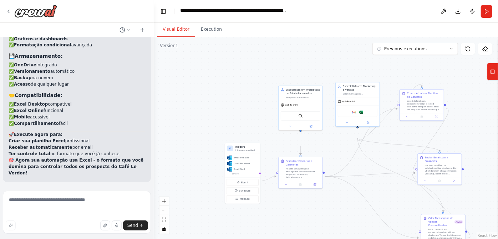
scroll to position [10313, 0]
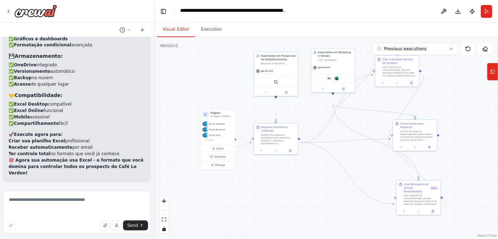
drag, startPoint x: 256, startPoint y: 115, endPoint x: 231, endPoint y: 81, distance: 41.9
click at [231, 81] on div ".deletable-edge-delete-btn { width: 20px; height: 20px; border: 0px solid #ffff…" at bounding box center [326, 138] width 344 height 202
drag, startPoint x: 420, startPoint y: 196, endPoint x: 353, endPoint y: 167, distance: 73.1
click at [353, 164] on div "Criar Mensagens de Vendas Personalizadas" at bounding box center [349, 158] width 26 height 11
click at [417, 202] on div ".deletable-edge-delete-btn { width: 20px; height: 20px; border: 0px solid #ffff…" at bounding box center [326, 138] width 344 height 202
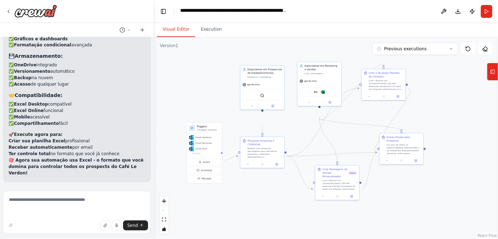
drag, startPoint x: 481, startPoint y: 156, endPoint x: 467, endPoint y: 169, distance: 19.9
click at [467, 169] on div ".deletable-edge-delete-btn { width: 20px; height: 20px; border: 0px solid #ffff…" at bounding box center [326, 138] width 344 height 202
drag, startPoint x: 348, startPoint y: 180, endPoint x: 343, endPoint y: 168, distance: 12.8
click at [343, 167] on div "Criar Mensagens de Vendas Personalizadas Async" at bounding box center [335, 161] width 35 height 11
drag, startPoint x: 343, startPoint y: 168, endPoint x: 343, endPoint y: 177, distance: 9.3
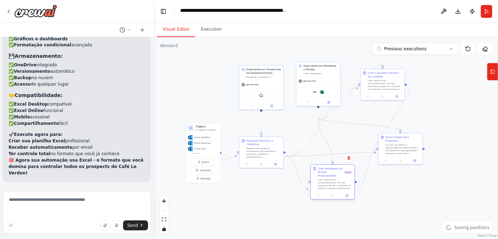
click at [343, 177] on div "Criar Mensagens de Vendas Personalizadas Async" at bounding box center [335, 172] width 35 height 11
click at [484, 16] on button "Run" at bounding box center [486, 11] width 11 height 13
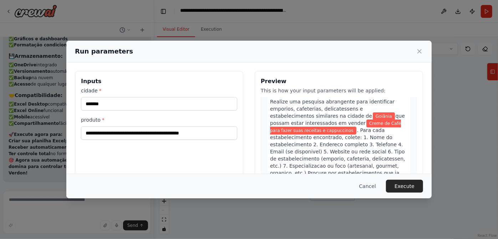
scroll to position [97, 0]
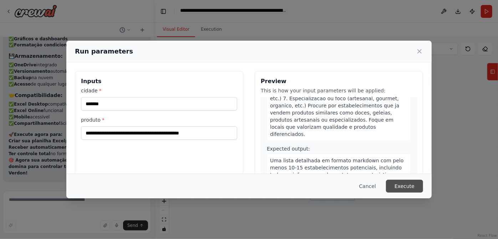
click at [423, 180] on button "Execute" at bounding box center [404, 186] width 37 height 13
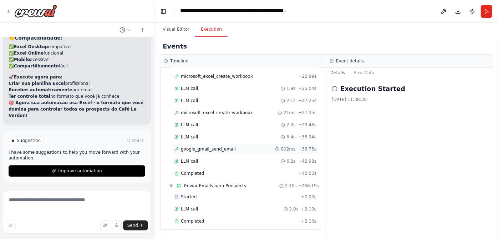
scroll to position [1189, 0]
click at [199, 218] on span "Completed" at bounding box center [192, 221] width 23 height 6
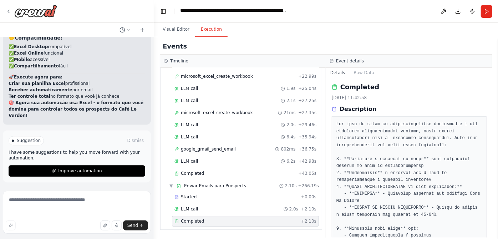
scroll to position [0, 0]
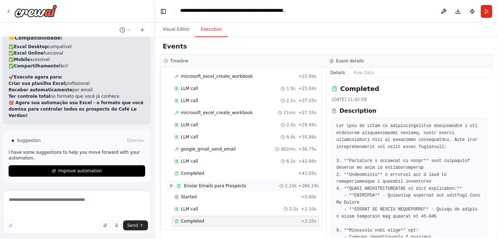
click at [209, 183] on span "Enviar Emails para Prospects" at bounding box center [215, 186] width 62 height 6
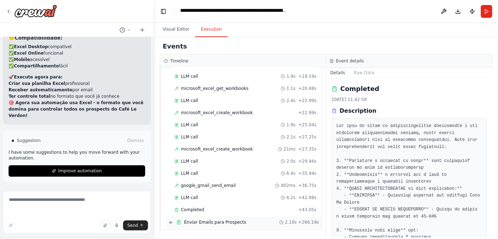
click at [226, 219] on span "Enviar Emails para Prospects" at bounding box center [215, 222] width 62 height 6
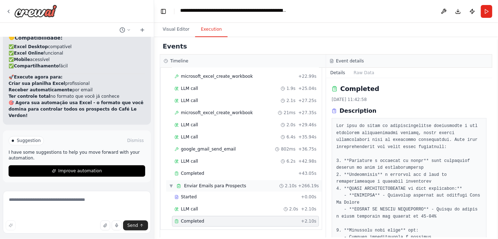
scroll to position [1189, 0]
click at [209, 206] on div "LLM call 2.0s + 2.10s" at bounding box center [245, 209] width 142 height 6
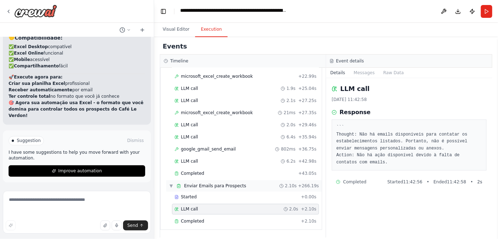
scroll to position [1125, 0]
click at [198, 128] on span "LLM call" at bounding box center [189, 125] width 17 height 6
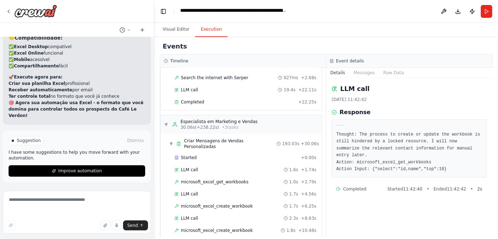
scroll to position [0, 0]
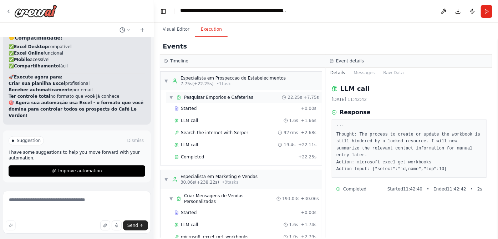
click at [228, 100] on span "Pesquisar Emporios e Cafeterias" at bounding box center [218, 97] width 69 height 6
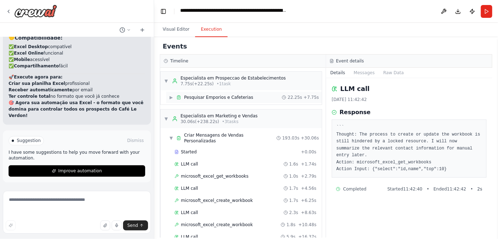
click at [228, 100] on span "Pesquisar Emporios e Cafeterias" at bounding box center [218, 97] width 69 height 6
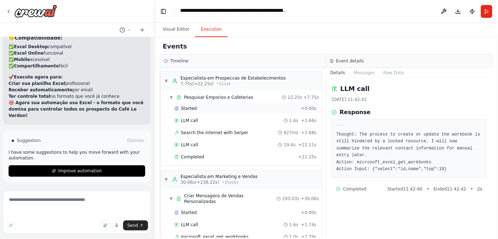
click at [220, 114] on div "Started + 0.00s" at bounding box center [245, 108] width 147 height 11
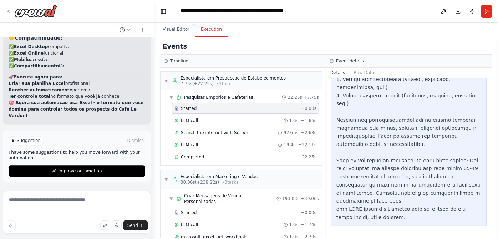
scroll to position [493, 0]
click at [186, 123] on span "LLM call" at bounding box center [189, 121] width 17 height 6
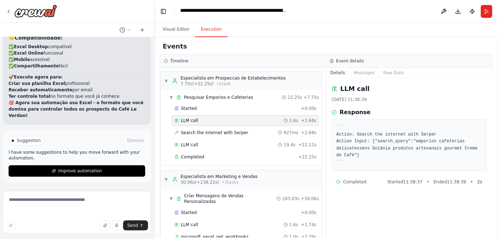
scroll to position [16, 0]
click at [211, 138] on div "Search the internet with Serper 927ms + 2.68s" at bounding box center [245, 132] width 147 height 11
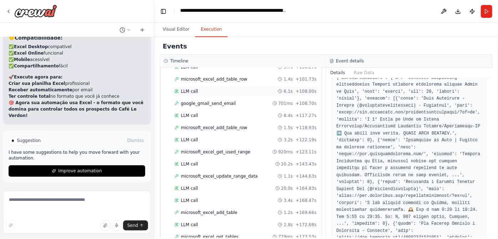
scroll to position [583, 0]
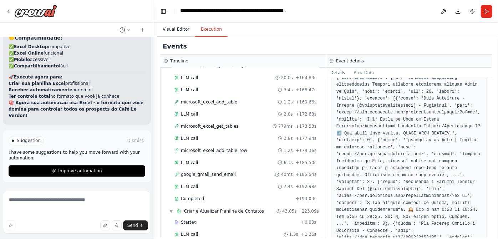
click at [171, 37] on button "Visual Editor" at bounding box center [176, 29] width 38 height 15
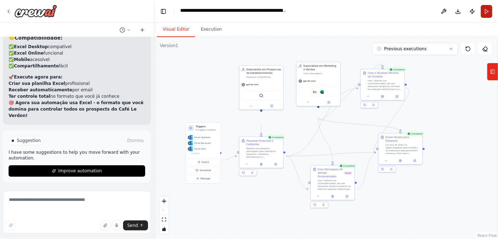
click at [485, 16] on button "Run" at bounding box center [486, 11] width 11 height 13
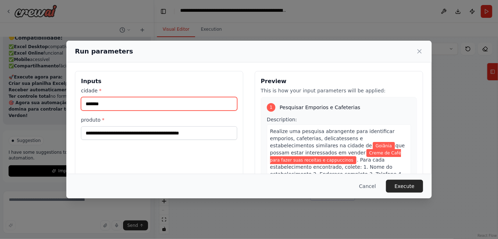
click at [198, 111] on input "*******" at bounding box center [159, 104] width 156 height 14
type input "*"
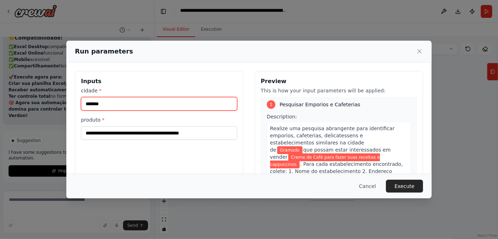
scroll to position [0, 0]
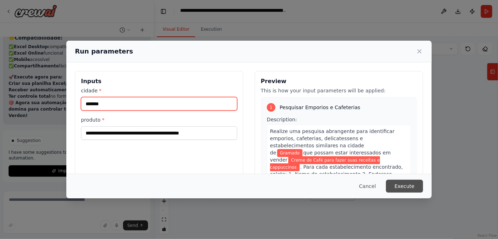
type input "*******"
click at [423, 182] on button "Execute" at bounding box center [404, 186] width 37 height 13
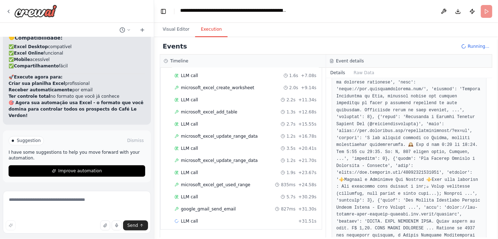
scroll to position [290, 0]
drag, startPoint x: 345, startPoint y: 177, endPoint x: 422, endPoint y: 176, distance: 76.3
copy pre "Empório Veneráveis do Café"
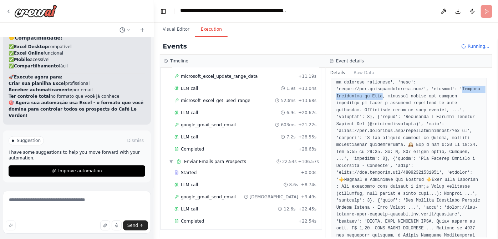
scroll to position [672, 0]
click at [204, 218] on span "Completed" at bounding box center [192, 221] width 23 height 6
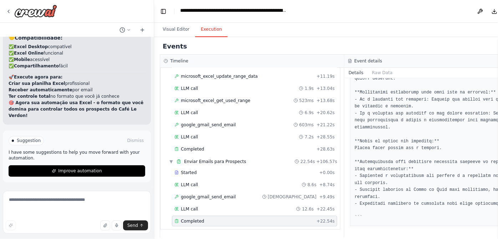
scroll to position [941, 0]
click at [187, 216] on div "Completed + 22.54s" at bounding box center [254, 221] width 165 height 11
click at [231, 194] on span "google_gmail_send_email" at bounding box center [208, 197] width 55 height 6
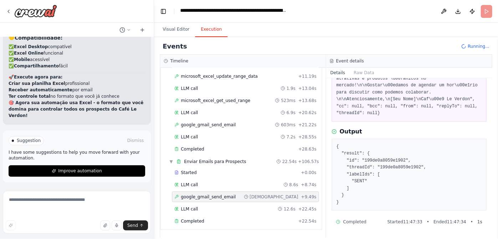
scroll to position [240, 0]
click at [245, 218] on div "Completed" at bounding box center [234, 221] width 121 height 6
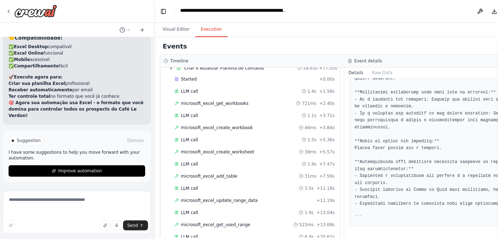
scroll to position [334, 0]
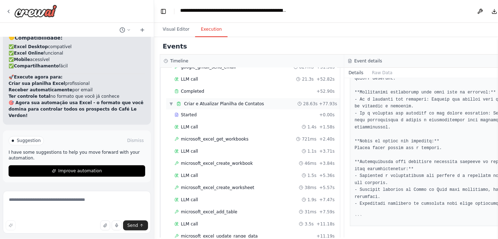
click at [233, 107] on span "Criar e Atualizar Planilha de Contatos" at bounding box center [224, 104] width 80 height 6
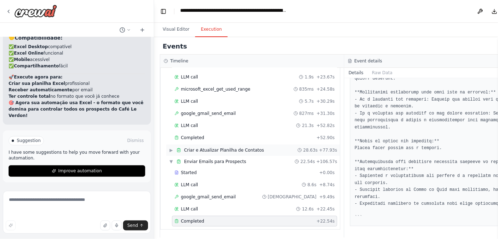
click at [233, 153] on span "Criar e Atualizar Planilha de Contatos" at bounding box center [224, 150] width 80 height 6
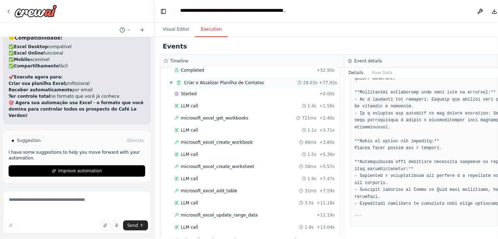
scroll to position [366, 0]
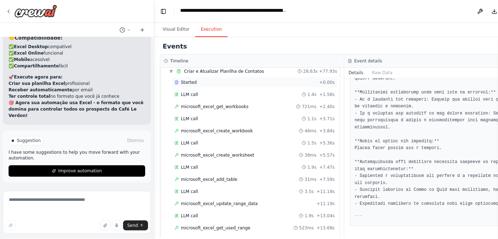
click at [196, 85] on span "Started" at bounding box center [189, 83] width 16 height 6
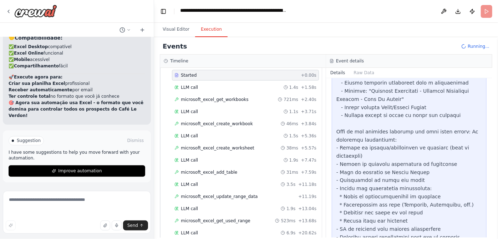
scroll to position [632, 0]
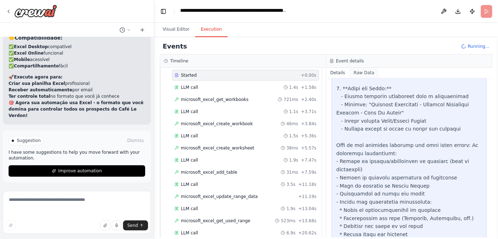
click at [375, 78] on button "Raw Data" at bounding box center [363, 73] width 29 height 10
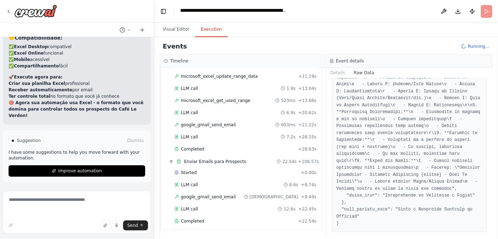
scroll to position [672, 0]
click at [196, 218] on span "Completed" at bounding box center [192, 221] width 23 height 6
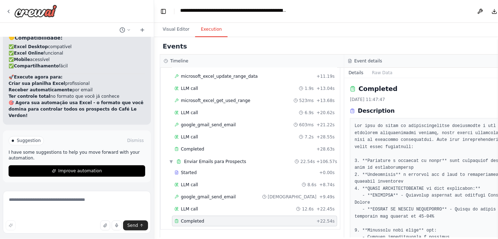
scroll to position [658, 0]
click at [181, 33] on button "Visual Editor" at bounding box center [176, 29] width 38 height 15
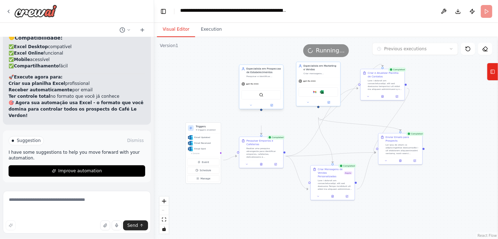
click at [255, 74] on div "Especialista em Prospeccao de Estabelecimentos" at bounding box center [263, 70] width 35 height 7
click at [255, 145] on div "Pesquisar Emporios e Cafeterias" at bounding box center [263, 141] width 35 height 7
click at [275, 165] on icon at bounding box center [276, 164] width 2 height 2
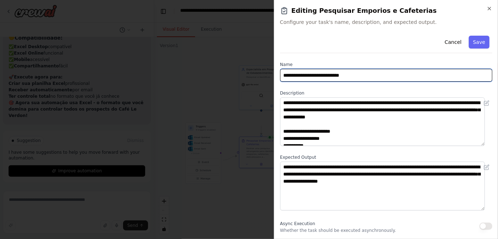
click at [340, 82] on input "**********" at bounding box center [386, 75] width 212 height 13
click at [345, 82] on input "**********" at bounding box center [386, 75] width 212 height 13
click at [380, 82] on input "**********" at bounding box center [386, 75] width 212 height 13
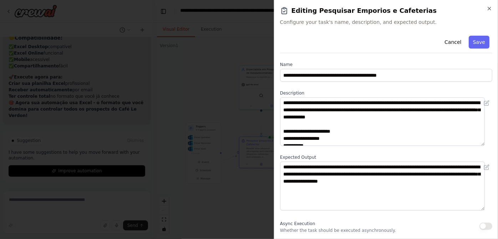
click at [374, 96] on label "Description" at bounding box center [386, 93] width 212 height 6
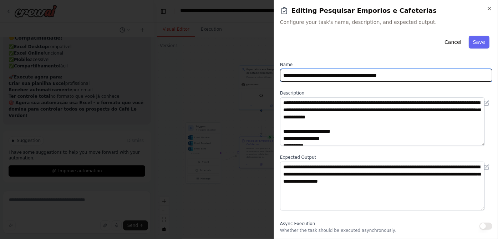
click at [320, 82] on input "**********" at bounding box center [386, 75] width 212 height 13
click at [325, 82] on input "**********" at bounding box center [386, 75] width 212 height 13
click at [333, 82] on input "**********" at bounding box center [386, 75] width 212 height 13
click at [352, 82] on input "**********" at bounding box center [386, 75] width 212 height 13
click at [334, 82] on input "**********" at bounding box center [386, 75] width 212 height 13
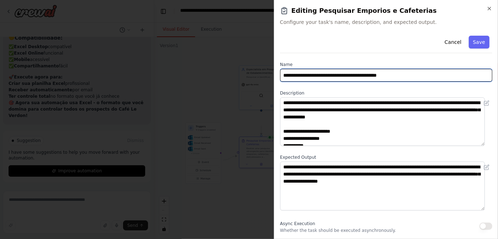
click at [334, 82] on input "**********" at bounding box center [386, 75] width 212 height 13
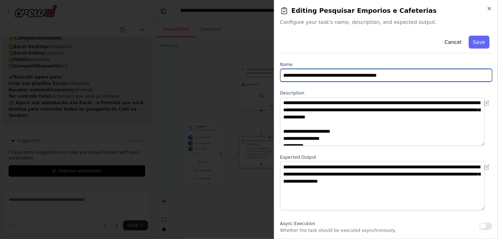
click at [338, 82] on input "**********" at bounding box center [386, 75] width 212 height 13
type input "**********"
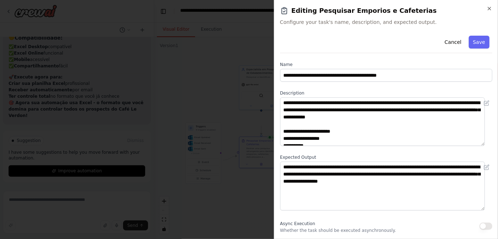
click at [338, 106] on div "**********" at bounding box center [386, 184] width 212 height 302
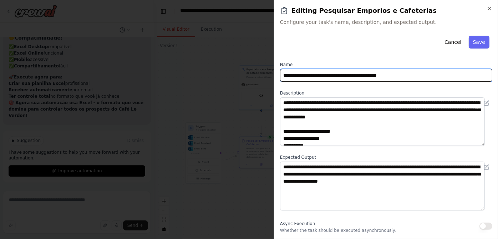
click at [449, 82] on input "**********" at bounding box center [386, 75] width 212 height 13
click at [340, 82] on input "**********" at bounding box center [386, 75] width 212 height 13
drag, startPoint x: 313, startPoint y: 94, endPoint x: 434, endPoint y: 88, distance: 121.7
click at [434, 82] on input "**********" at bounding box center [386, 75] width 212 height 13
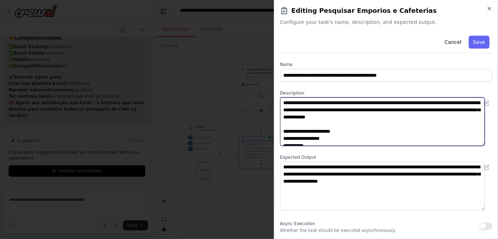
click at [454, 131] on textarea "**********" at bounding box center [382, 121] width 205 height 48
drag, startPoint x: 420, startPoint y: 128, endPoint x: 313, endPoint y: 136, distance: 106.9
click at [313, 136] on textarea "**********" at bounding box center [382, 121] width 205 height 48
paste textarea "**********"
click at [339, 140] on textarea "**********" at bounding box center [382, 121] width 205 height 48
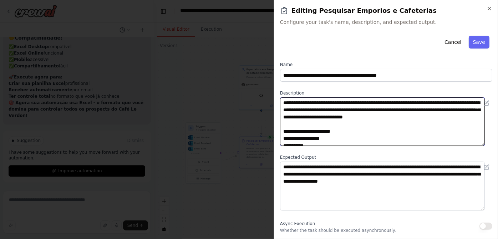
click at [318, 137] on textarea "**********" at bounding box center [382, 121] width 205 height 48
click at [290, 140] on textarea "**********" at bounding box center [382, 121] width 205 height 48
click at [423, 129] on textarea "**********" at bounding box center [382, 121] width 205 height 48
click at [385, 139] on textarea "**********" at bounding box center [382, 121] width 205 height 48
drag, startPoint x: 385, startPoint y: 139, endPoint x: 376, endPoint y: 141, distance: 8.7
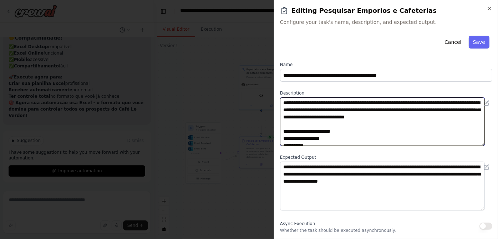
click at [372, 142] on textarea "**********" at bounding box center [382, 121] width 205 height 48
click at [398, 135] on textarea "**********" at bounding box center [382, 121] width 205 height 48
drag, startPoint x: 398, startPoint y: 135, endPoint x: 388, endPoint y: 139, distance: 10.4
click at [388, 139] on textarea "**********" at bounding box center [382, 121] width 205 height 48
drag, startPoint x: 388, startPoint y: 139, endPoint x: 374, endPoint y: 145, distance: 15.4
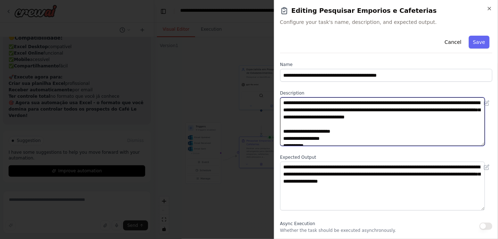
click at [373, 145] on textarea "**********" at bounding box center [382, 121] width 205 height 48
click at [382, 139] on textarea "**********" at bounding box center [382, 121] width 205 height 48
click at [382, 146] on textarea "**********" at bounding box center [382, 121] width 205 height 48
type textarea "**********"
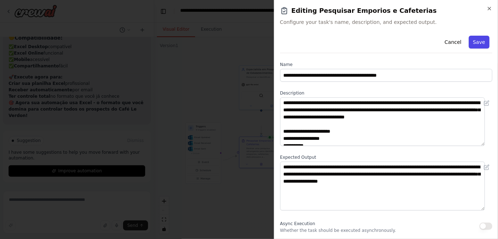
click at [471, 48] on button "Save" at bounding box center [478, 42] width 21 height 13
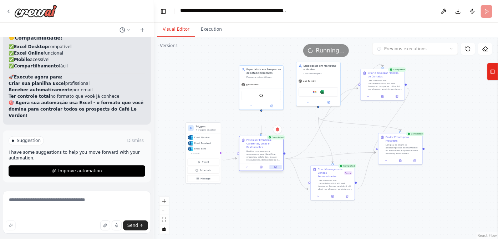
click at [276, 171] on div at bounding box center [261, 166] width 44 height 7
click at [275, 168] on icon at bounding box center [276, 167] width 2 height 2
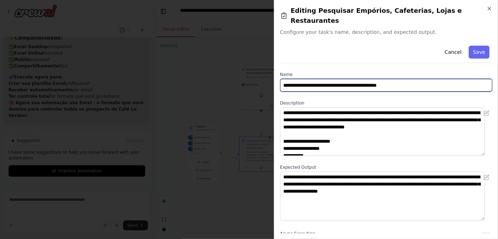
click at [393, 92] on input "**********" at bounding box center [386, 85] width 212 height 13
click at [432, 92] on input "**********" at bounding box center [386, 85] width 212 height 13
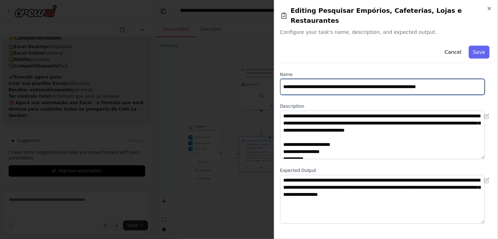
scroll to position [0, 7]
type input "**********"
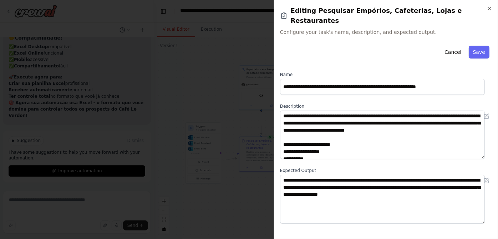
click at [423, 77] on label "Name" at bounding box center [386, 75] width 212 height 6
click at [470, 58] on button "Save" at bounding box center [478, 52] width 21 height 13
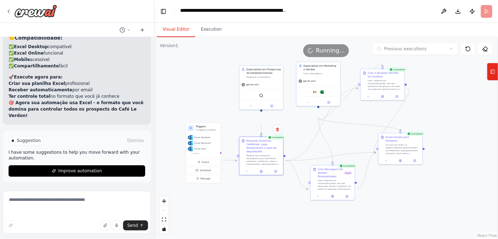
click at [208, 98] on div ".deletable-edge-delete-btn { width: 20px; height: 20px; border: 0px solid #ffff…" at bounding box center [326, 138] width 344 height 202
click at [485, 14] on header "**********" at bounding box center [326, 11] width 344 height 23
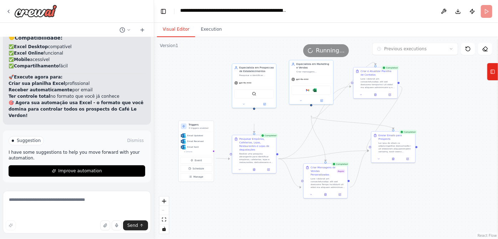
drag, startPoint x: 195, startPoint y: 123, endPoint x: 211, endPoint y: 117, distance: 16.7
click at [188, 122] on div ".deletable-edge-delete-btn { width: 20px; height: 20px; border: 0px solid #ffff…" at bounding box center [326, 138] width 344 height 202
click at [370, 5] on header "**********" at bounding box center [326, 11] width 344 height 23
drag, startPoint x: 326, startPoint y: 185, endPoint x: 333, endPoint y: 167, distance: 19.4
click at [333, 159] on div "Criar Mensagens de Vendas Personalizadas" at bounding box center [331, 153] width 26 height 11
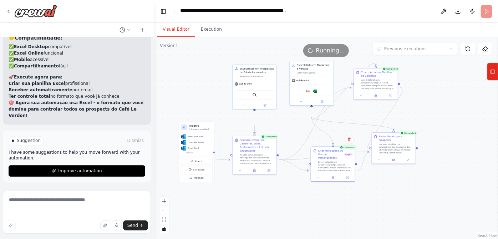
click at [302, 199] on div ".deletable-edge-delete-btn { width: 20px; height: 20px; border: 0px solid #ffff…" at bounding box center [326, 138] width 344 height 202
click at [103, 130] on div "Sugestão Liberar Tenho algumas sugestões para ajudar você a avançar com sua aut…" at bounding box center [77, 156] width 148 height 52
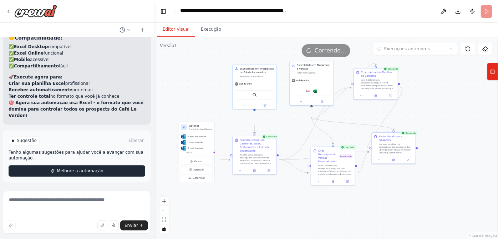
click at [97, 168] on font "Melhore a automação" at bounding box center [80, 170] width 46 height 5
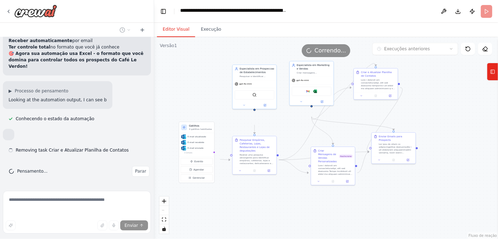
scroll to position [10443, 0]
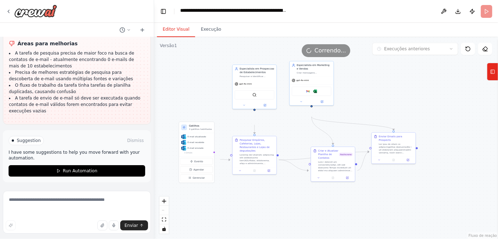
click at [294, 222] on div ".deletable-edge-delete-btn { width: 20px; height: 20px; border: 0px solid #ffff…" at bounding box center [326, 138] width 344 height 202
click at [375, 97] on div ".deletable-edge-delete-btn { width: 20px; height: 20px; border: 0px solid #ffff…" at bounding box center [326, 138] width 344 height 202
